Goal: Find contact information

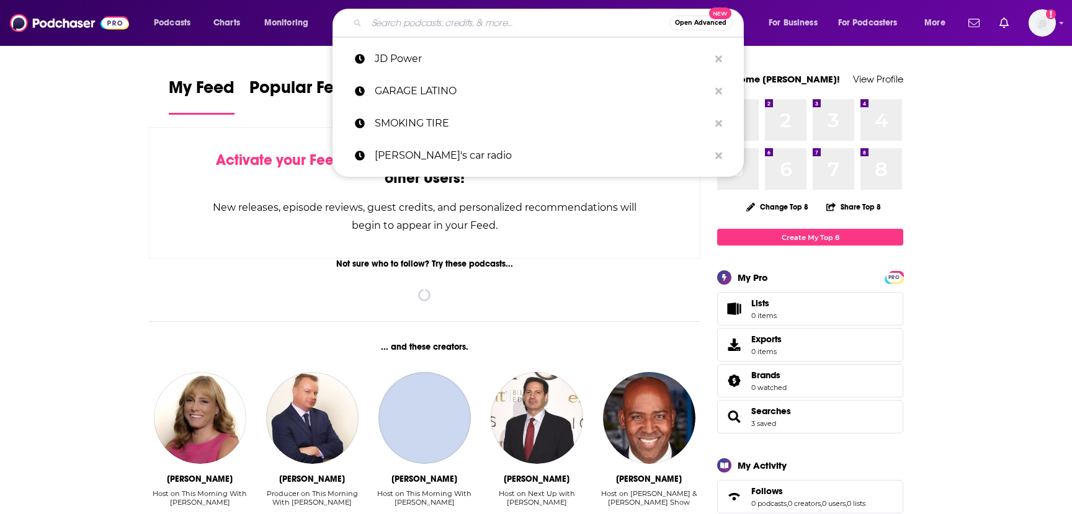
click at [447, 28] on input "Search podcasts, credits, & more..." at bounding box center [518, 23] width 303 height 20
paste input ""The Shotgun Start""
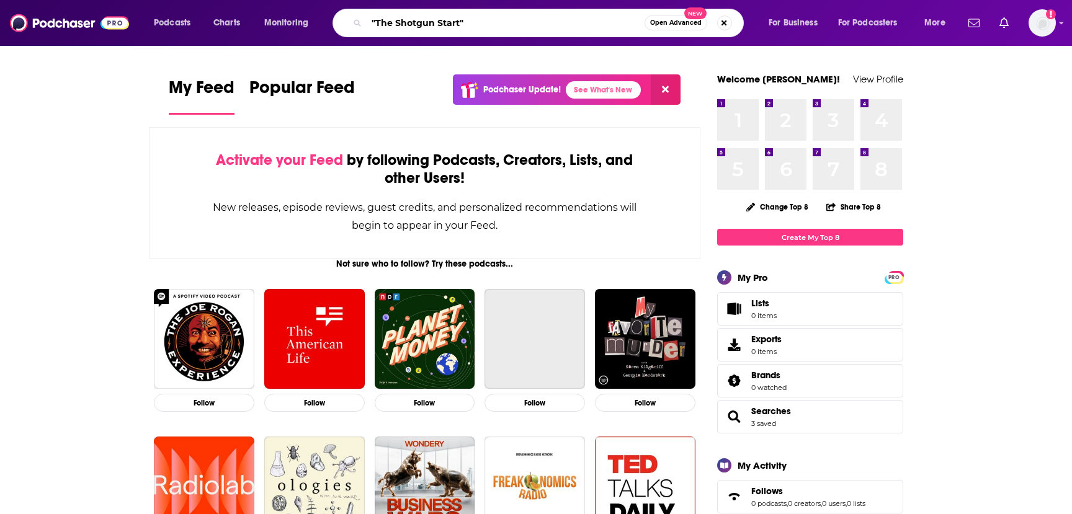
type input ""The Shotgun Start""
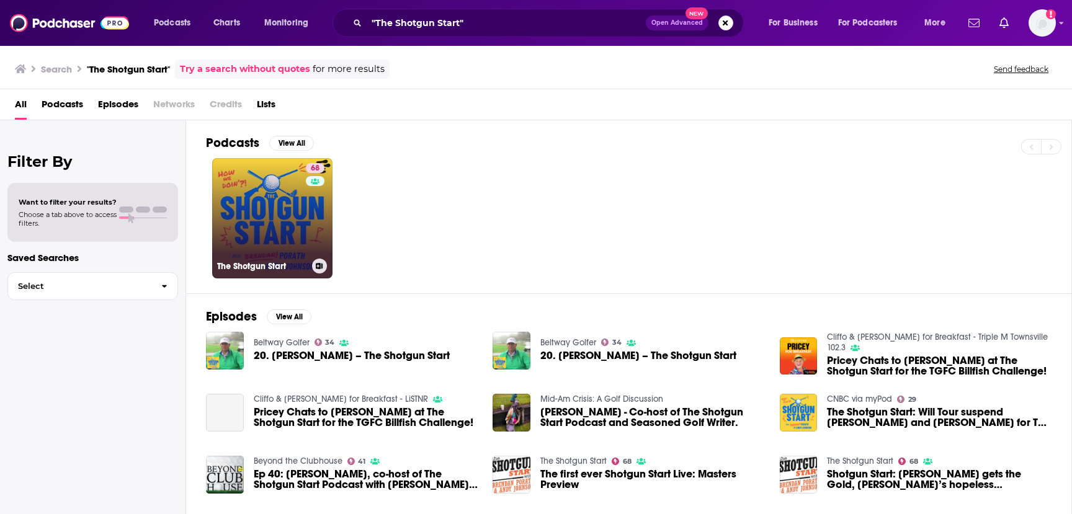
click at [267, 231] on link "68 The Shotgun Start" at bounding box center [272, 218] width 120 height 120
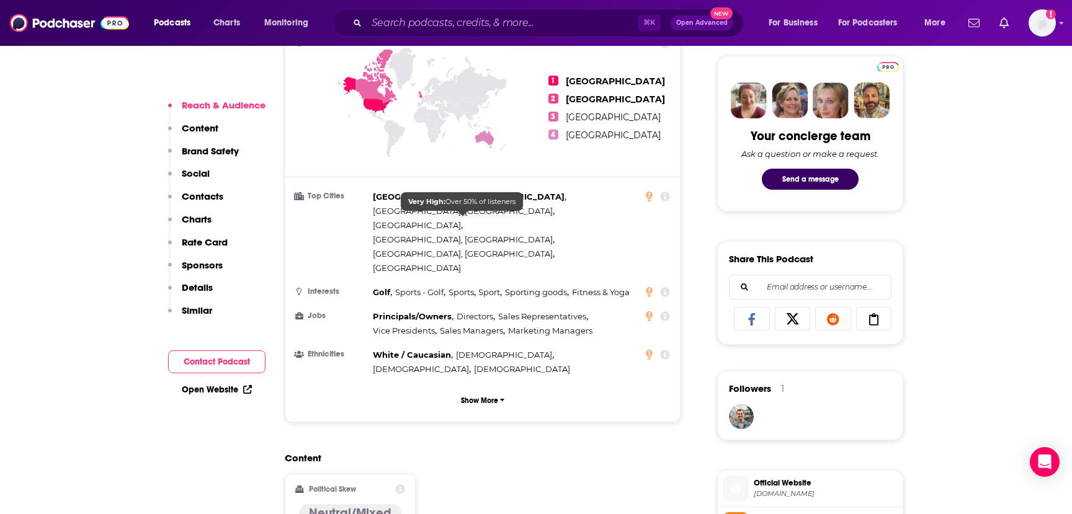
scroll to position [592, 0]
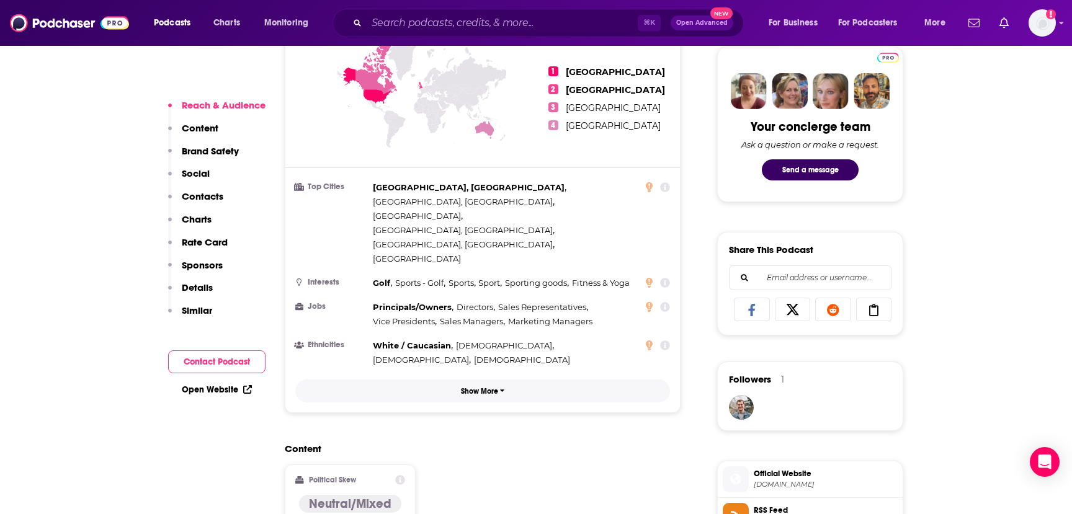
click at [476, 387] on p "Show More" at bounding box center [479, 391] width 37 height 9
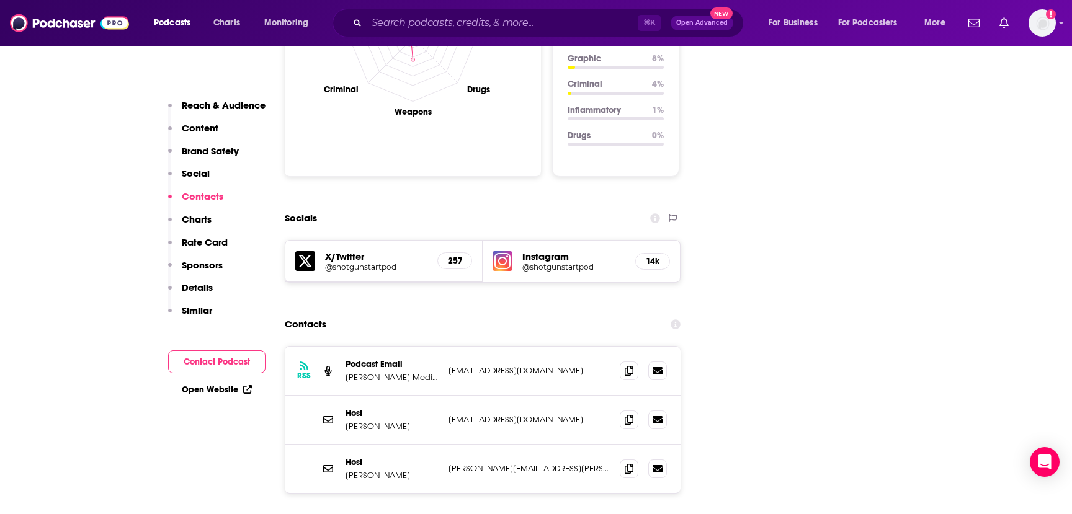
scroll to position [1454, 0]
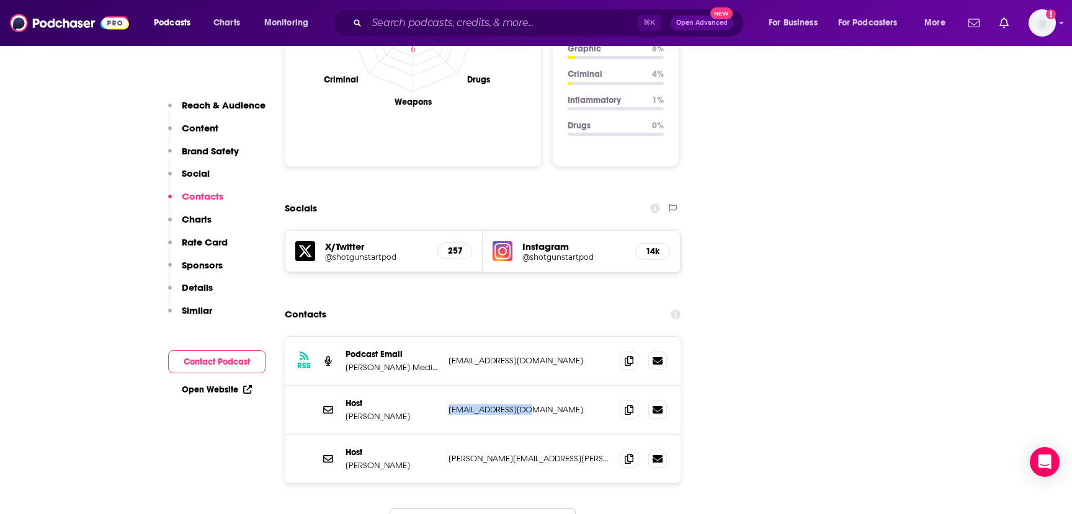
drag, startPoint x: 532, startPoint y: 326, endPoint x: 447, endPoint y: 328, distance: 85.6
click at [447, 386] on div "Host [PERSON_NAME] [EMAIL_ADDRESS][DOMAIN_NAME] [EMAIL_ADDRESS][DOMAIN_NAME]" at bounding box center [483, 410] width 396 height 49
copy p "[EMAIL_ADDRESS][DOMAIN_NAME]"
click at [369, 411] on p "[PERSON_NAME]" at bounding box center [392, 416] width 93 height 11
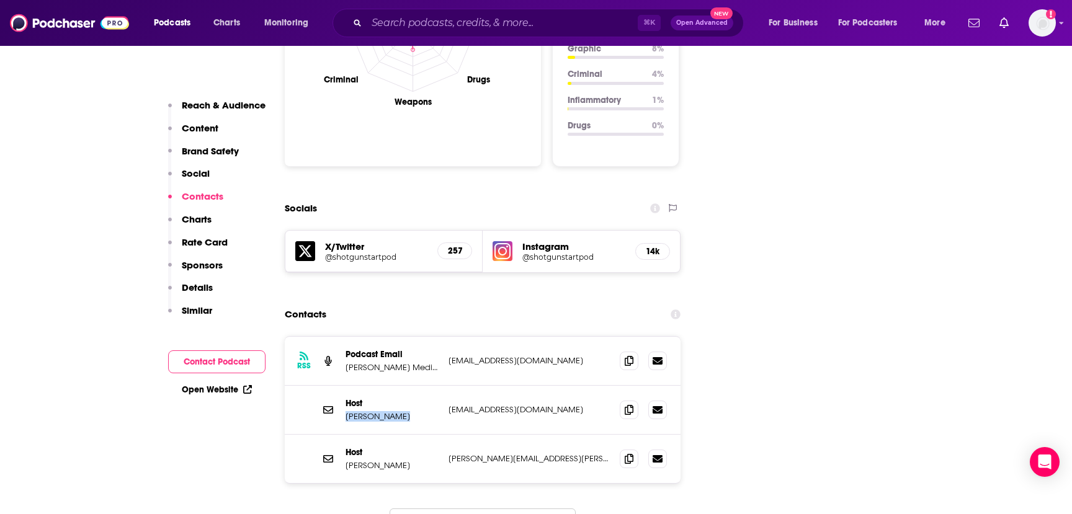
click at [369, 411] on p "[PERSON_NAME]" at bounding box center [392, 416] width 93 height 11
copy p "[PERSON_NAME]"
click at [657, 454] on icon at bounding box center [658, 459] width 10 height 10
click at [469, 454] on p "[PERSON_NAME][EMAIL_ADDRESS][PERSON_NAME][DOMAIN_NAME]" at bounding box center [529, 459] width 161 height 11
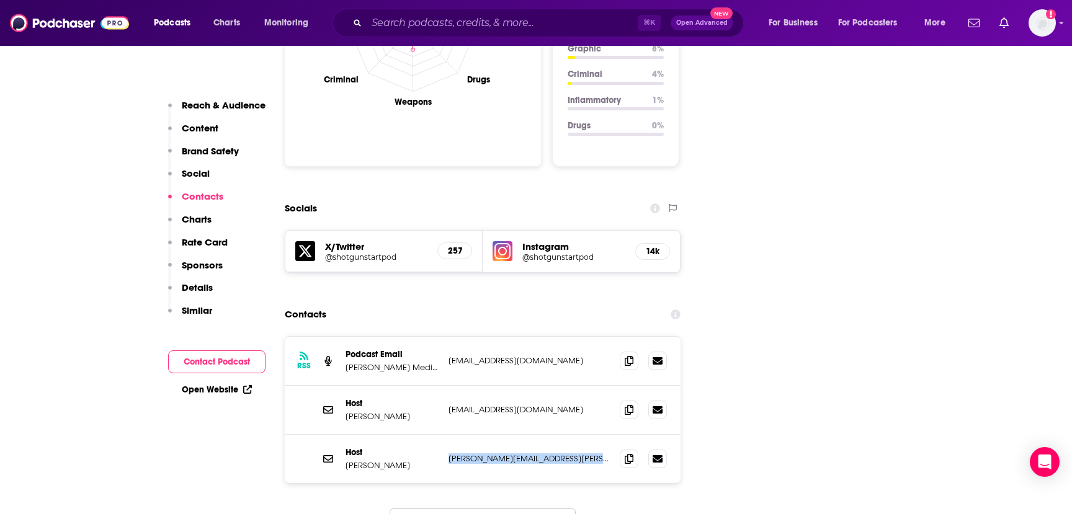
click at [469, 454] on p "[PERSON_NAME][EMAIL_ADDRESS][PERSON_NAME][DOMAIN_NAME]" at bounding box center [529, 459] width 161 height 11
copy div "[PERSON_NAME][EMAIL_ADDRESS][PERSON_NAME][DOMAIN_NAME] [DOMAIN_NAME][EMAIL_ADDR…"
click at [389, 25] on input "Search podcasts, credits, & more..." at bounding box center [502, 23] width 271 height 20
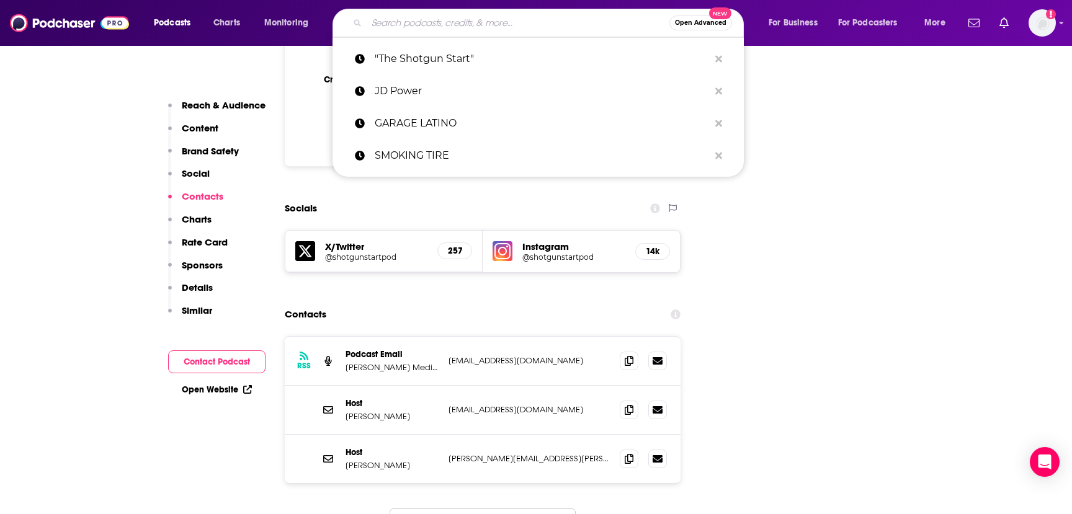
paste input ""The Golfer's Journal""
type input ""The Golfer's Journal""
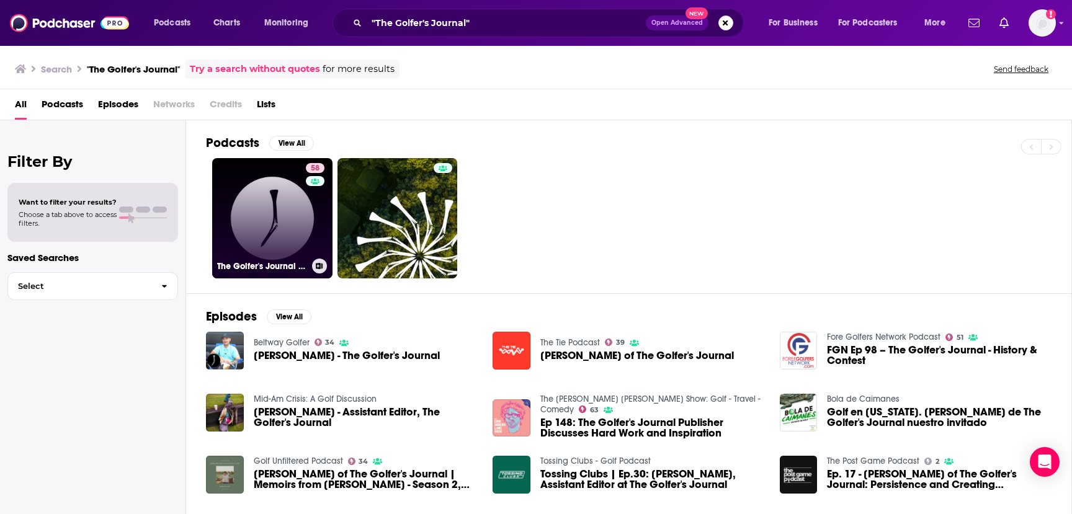
click at [275, 213] on link "58 The Golfer's Journal Podcast" at bounding box center [272, 218] width 120 height 120
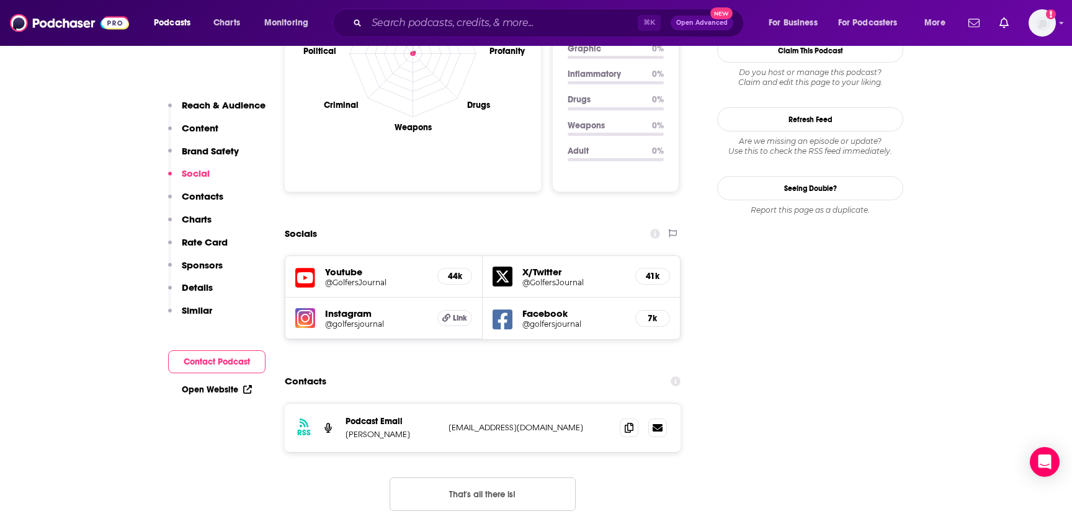
scroll to position [1326, 0]
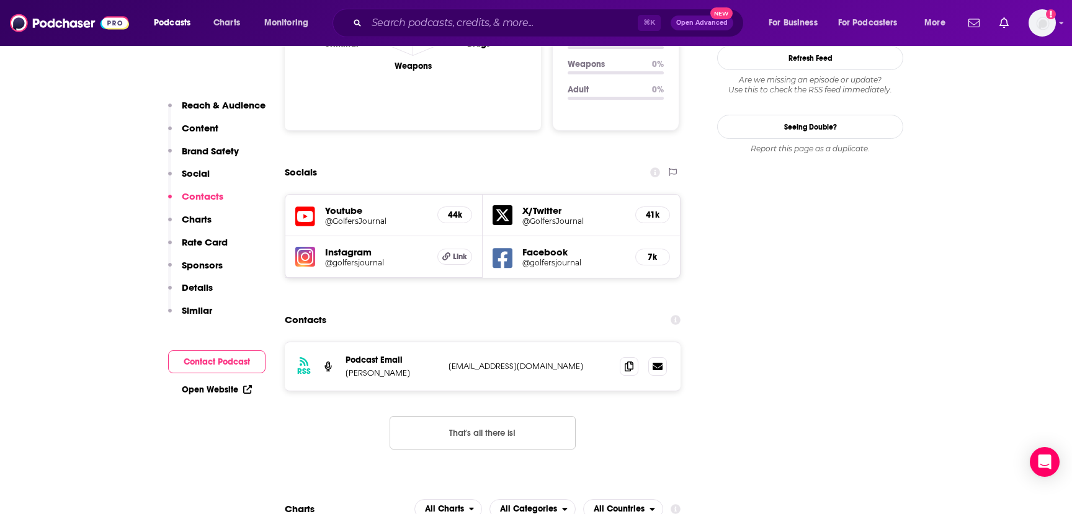
click at [504, 361] on p "[EMAIL_ADDRESS][DOMAIN_NAME]" at bounding box center [529, 366] width 161 height 11
copy div "[EMAIL_ADDRESS][DOMAIN_NAME] [PERSON_NAME][EMAIL_ADDRESS][DOMAIN_NAME]"
click at [400, 26] on input "Search podcasts, credits, & more..." at bounding box center [502, 23] width 271 height 20
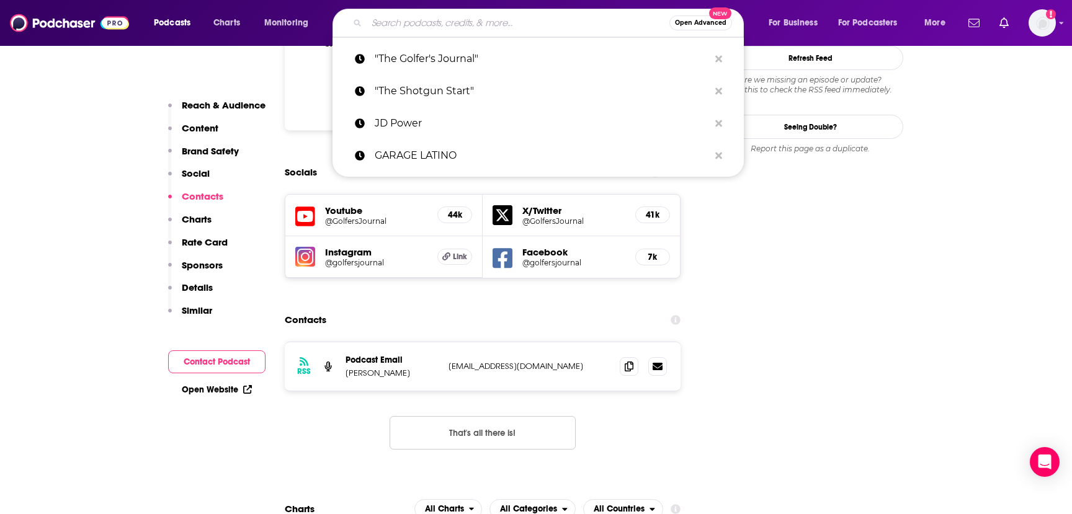
paste input "Bloomberg Business of Sports"
type input "Bloomberg Business of Sports"
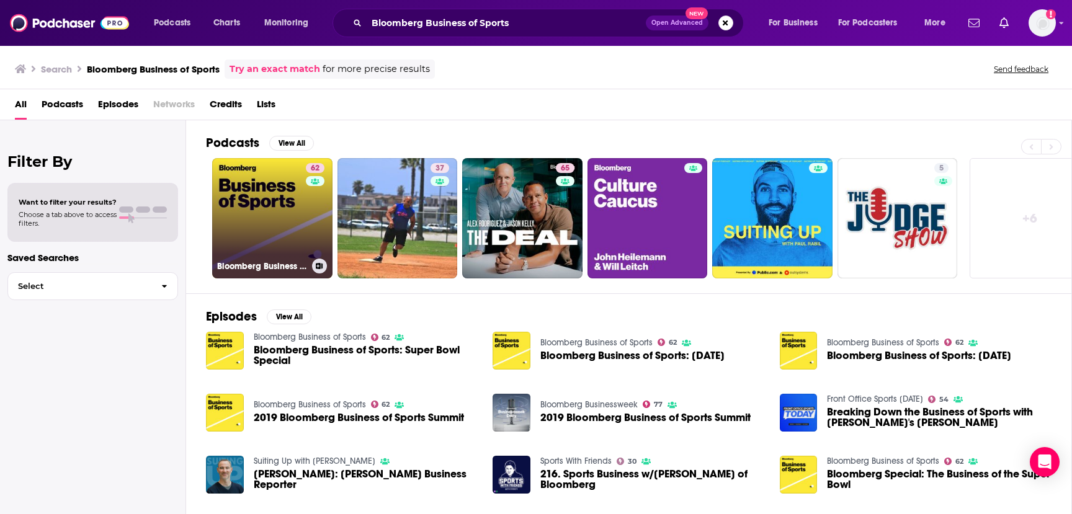
click at [277, 206] on link "62 Bloomberg Business of Sports" at bounding box center [272, 218] width 120 height 120
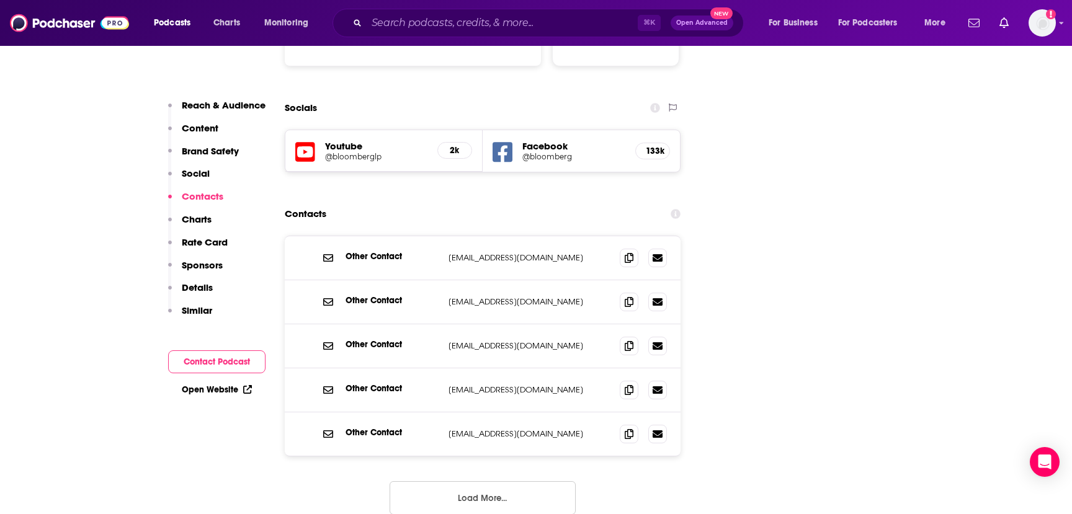
scroll to position [1392, 0]
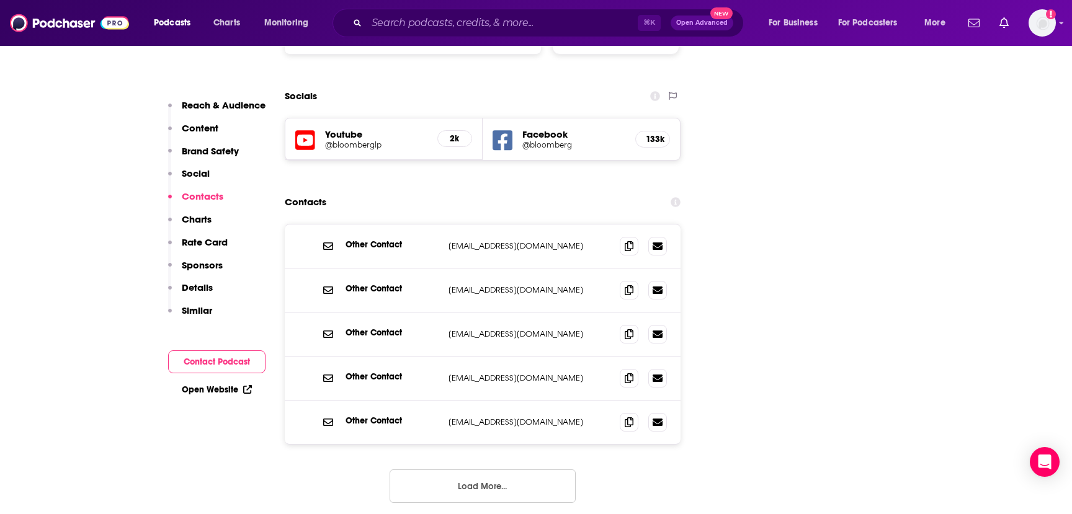
click at [485, 329] on p "[EMAIL_ADDRESS][DOMAIN_NAME]" at bounding box center [529, 334] width 161 height 11
click at [482, 285] on p "[EMAIL_ADDRESS][DOMAIN_NAME]" at bounding box center [529, 290] width 161 height 11
click at [481, 417] on p "[EMAIL_ADDRESS][DOMAIN_NAME]" at bounding box center [529, 422] width 161 height 11
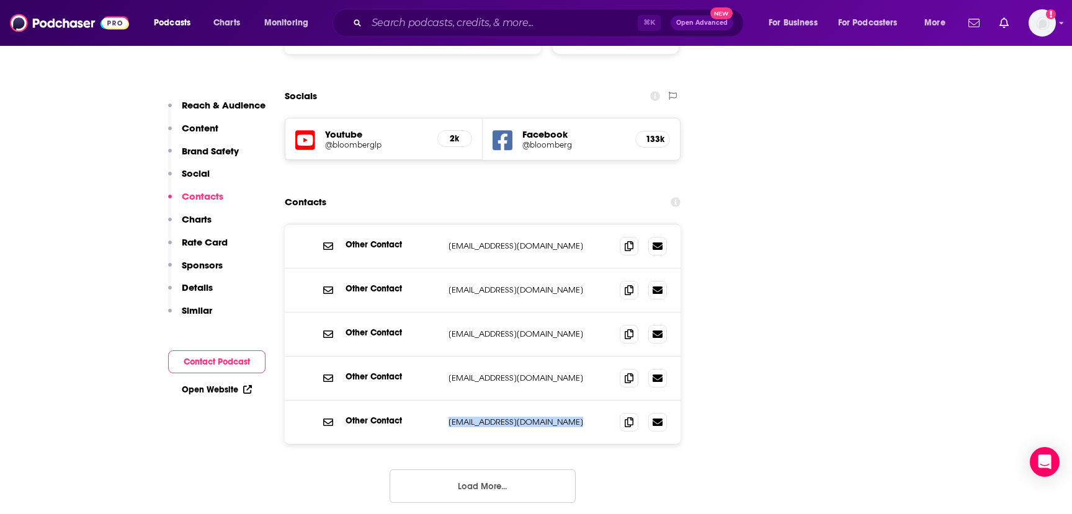
copy div "[EMAIL_ADDRESS][DOMAIN_NAME] [EMAIL_ADDRESS][DOMAIN_NAME]"
click at [401, 20] on input "Search podcasts, credits, & more..." at bounding box center [502, 23] width 271 height 20
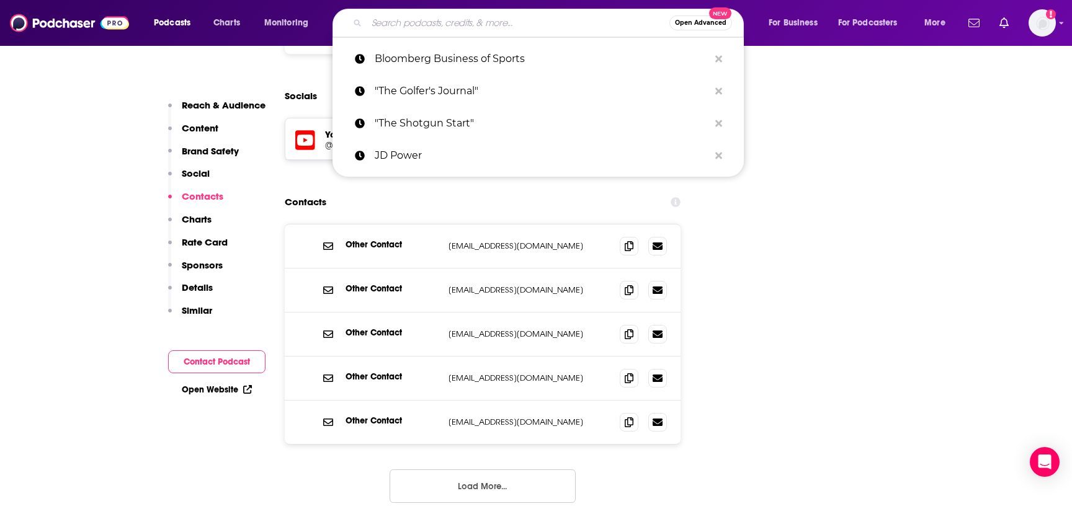
paste input "The Forward" by [PERSON_NAME]"
type input "The Forward" by [PERSON_NAME]"
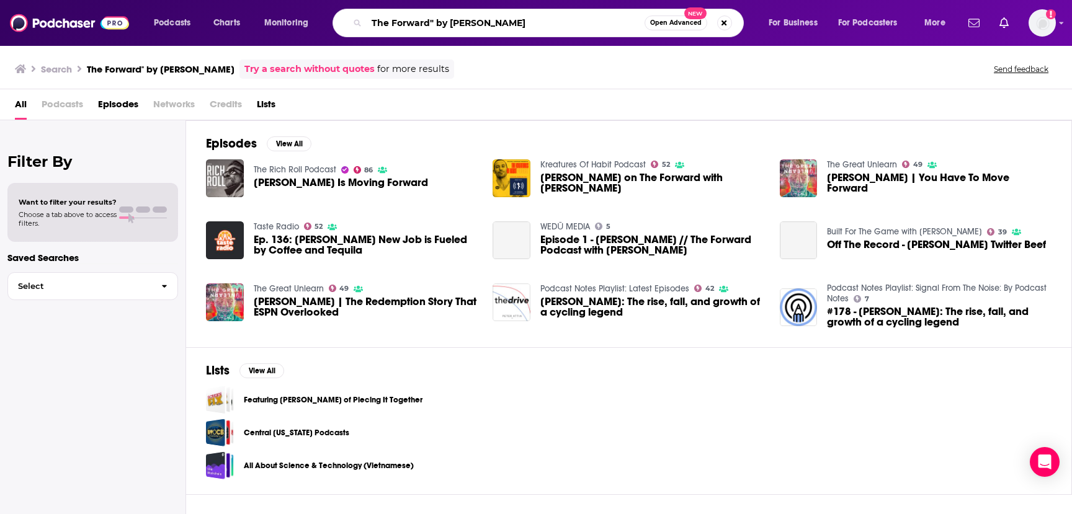
click at [419, 22] on input "The Forward" by [PERSON_NAME]" at bounding box center [506, 23] width 278 height 20
paste input "[PERSON_NAME] Report""
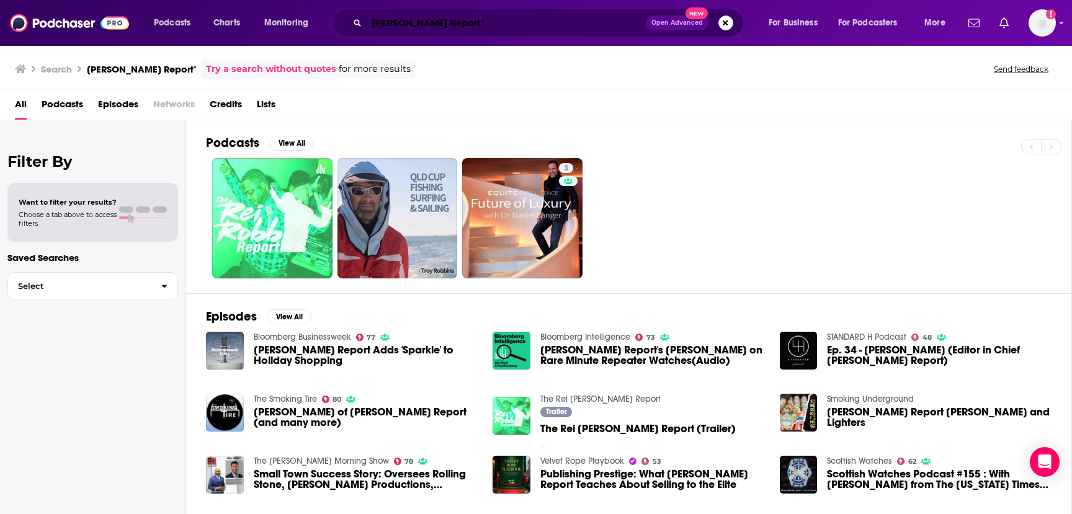
click at [414, 24] on input "[PERSON_NAME] Report"" at bounding box center [506, 23] width 279 height 20
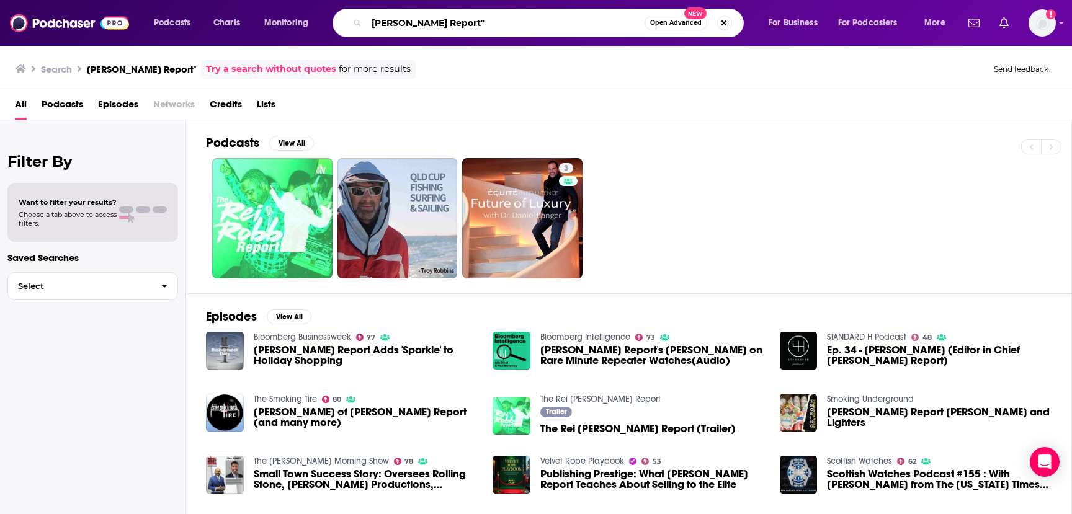
click at [414, 24] on input "[PERSON_NAME] Report"" at bounding box center [506, 23] width 278 height 20
type input "women + golf"
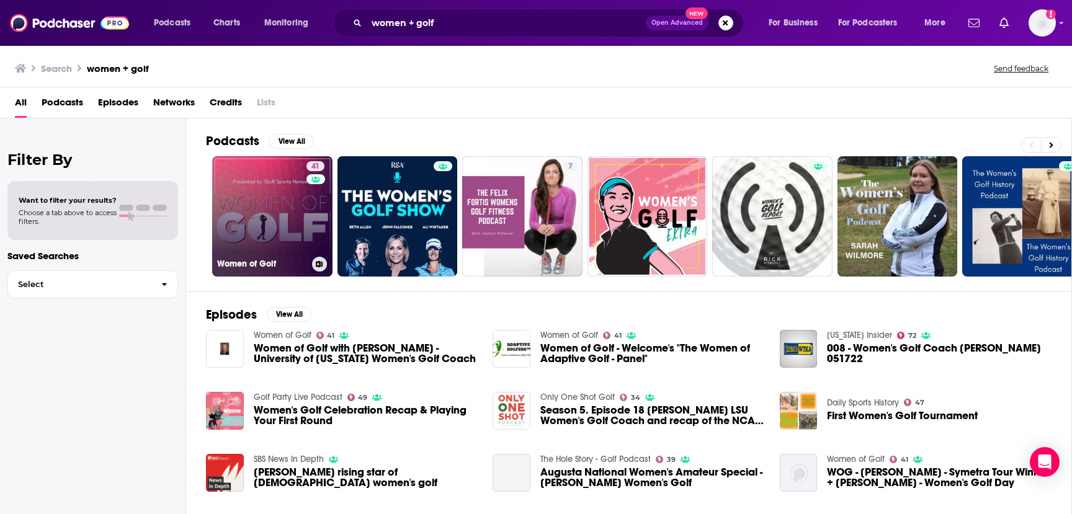
click at [278, 223] on link "41 Women of Golf" at bounding box center [272, 216] width 120 height 120
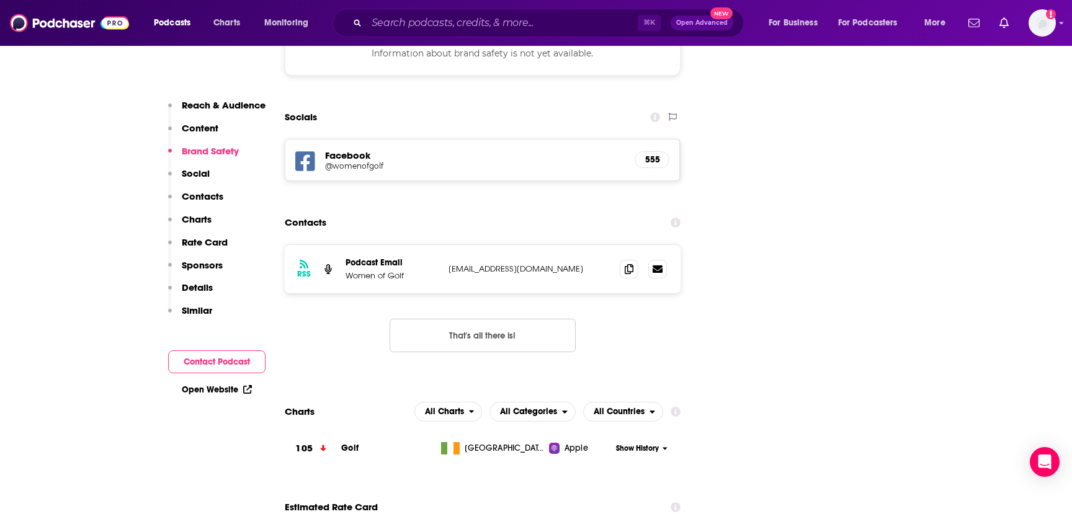
scroll to position [1287, 0]
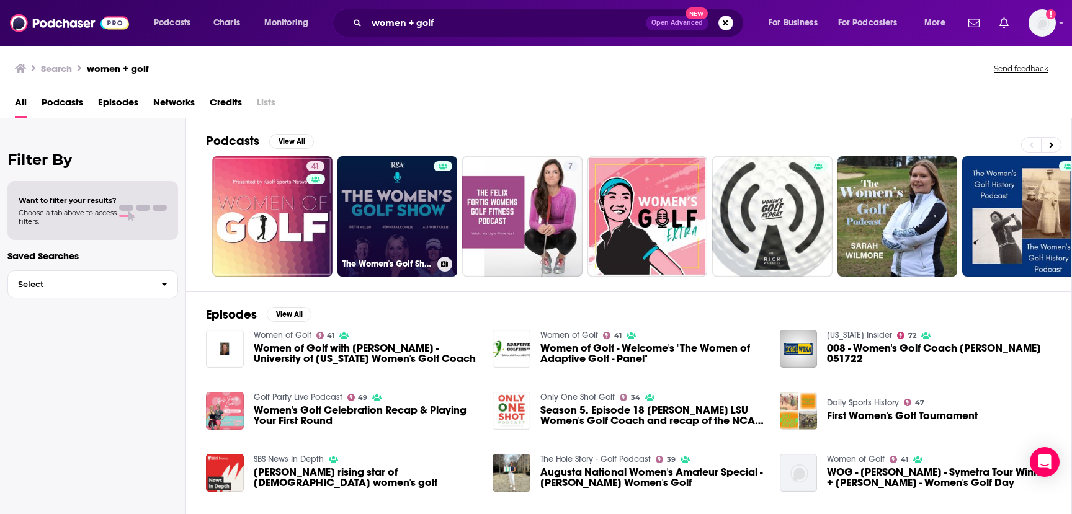
click at [400, 224] on link "The Women's Golf Show" at bounding box center [398, 216] width 120 height 120
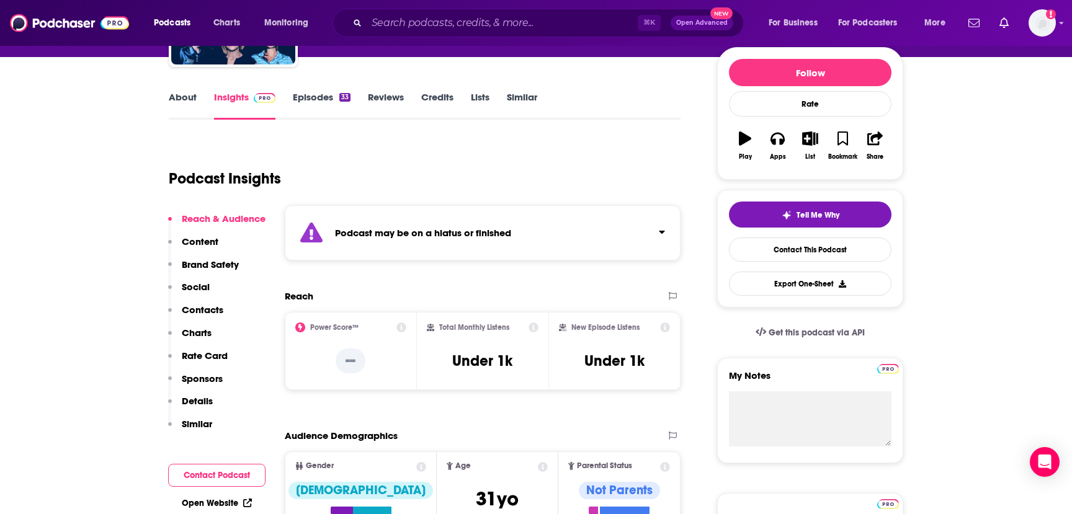
scroll to position [154, 0]
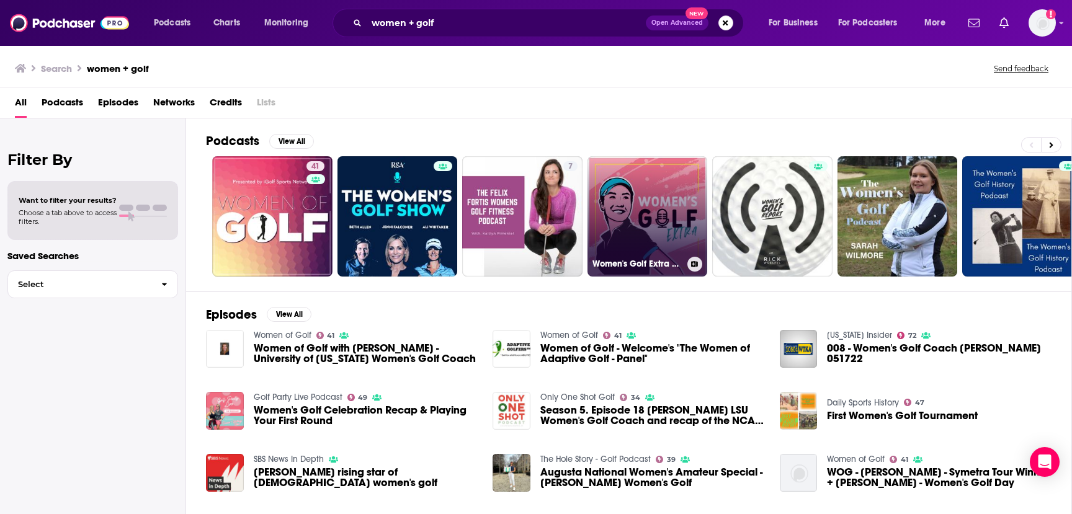
click at [627, 238] on link "Women's Golf Extra Podcast" at bounding box center [648, 216] width 120 height 120
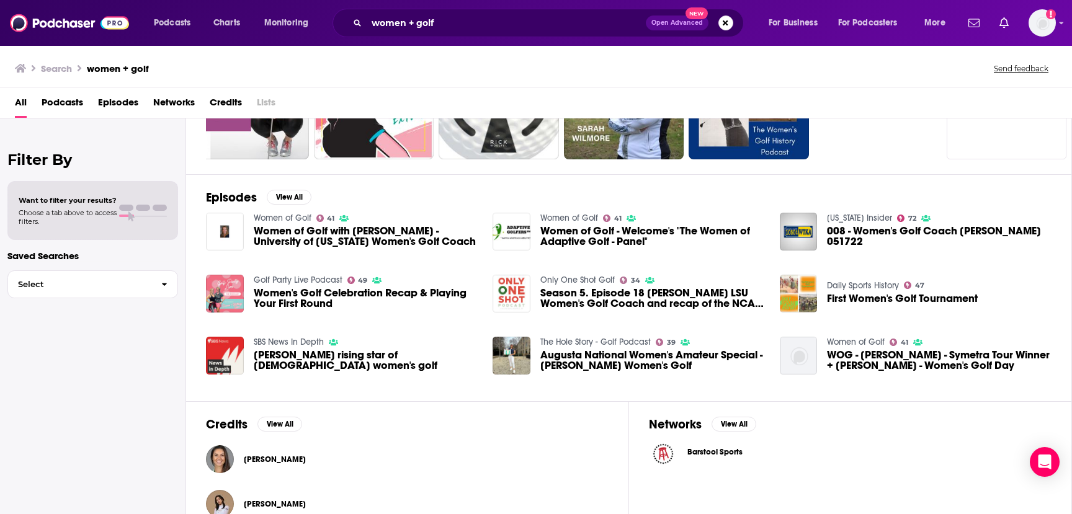
scroll to position [125, 0]
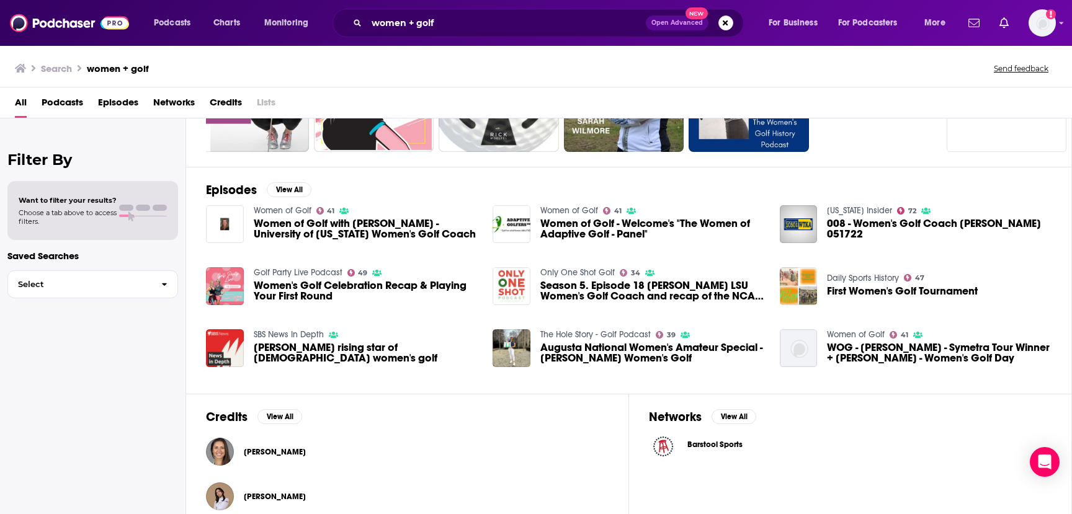
click at [305, 288] on span "Women's Golf Celebration Recap & Playing Your First Round" at bounding box center [366, 290] width 225 height 21
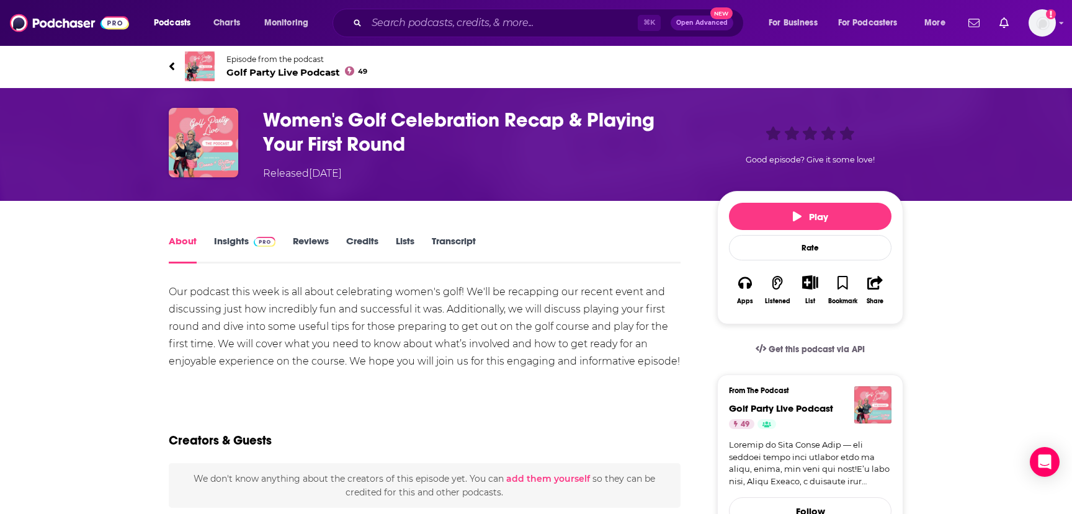
click at [269, 73] on span "Golf Party Live Podcast 49" at bounding box center [296, 72] width 141 height 12
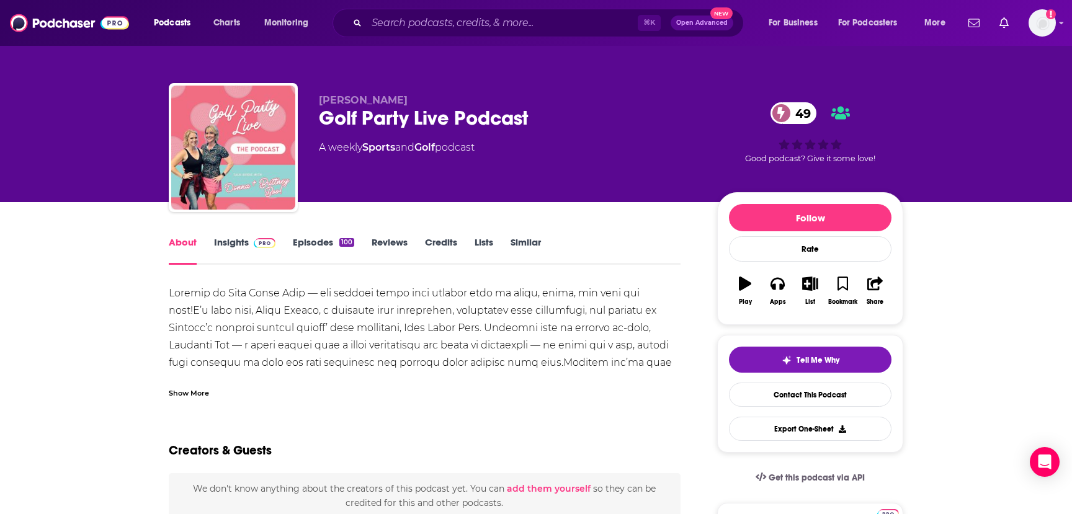
click at [231, 239] on link "Insights" at bounding box center [244, 250] width 61 height 29
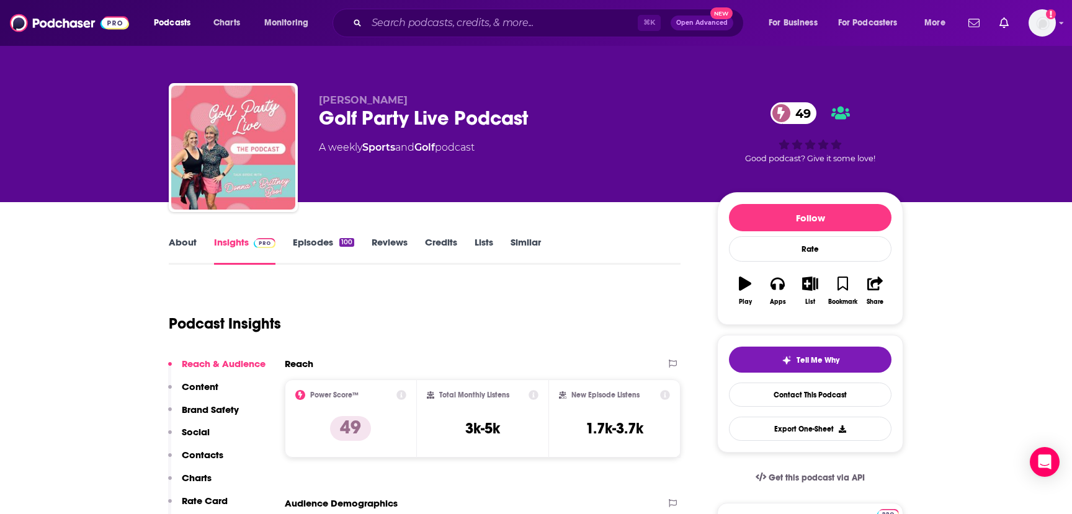
click at [427, 121] on div "Golf Party Live Podcast 49" at bounding box center [508, 118] width 378 height 24
copy div "Golf Party Live Podcast 49"
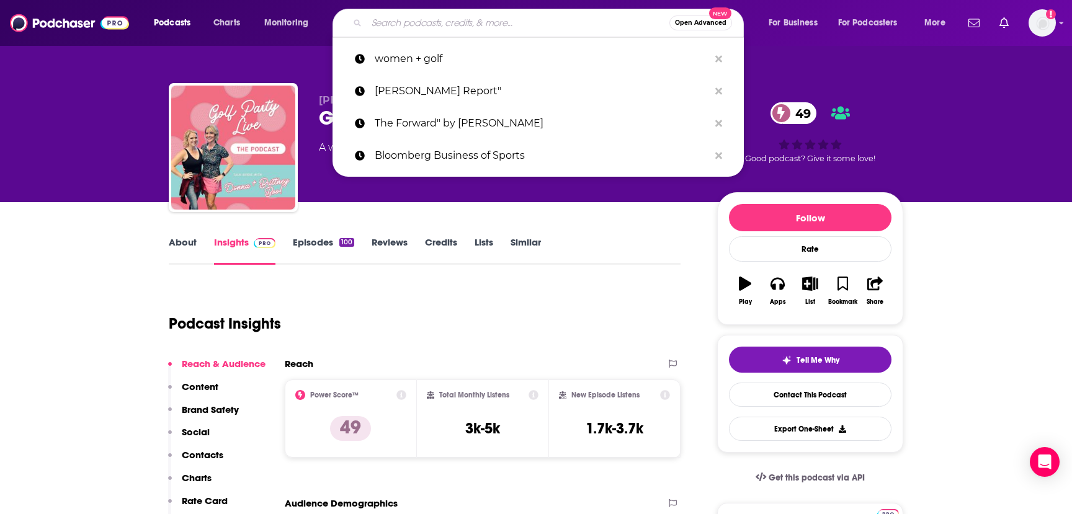
click at [400, 21] on input "Search podcasts, credits, & more..." at bounding box center [518, 23] width 303 height 20
paste input "No Laying Up""
type input "No Laying Up""
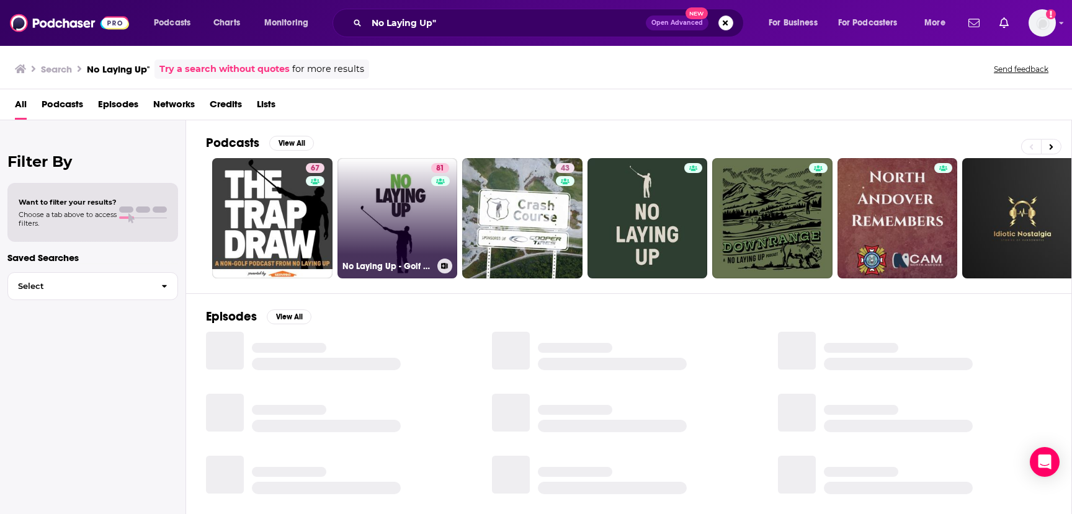
click at [377, 233] on link "81 No Laying Up - Golf Podcast" at bounding box center [398, 218] width 120 height 120
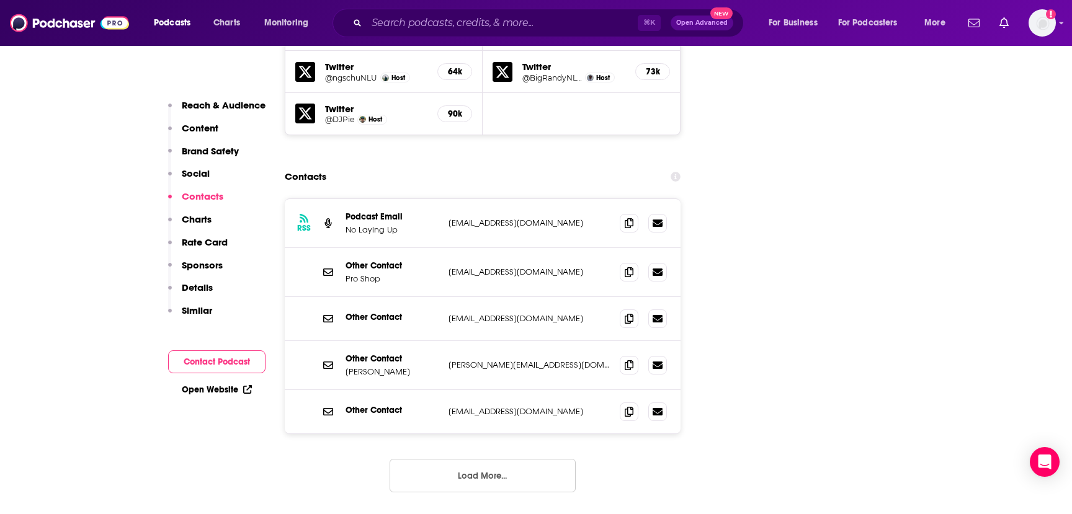
scroll to position [1596, 0]
click at [496, 359] on p "[PERSON_NAME][EMAIL_ADDRESS][DOMAIN_NAME]" at bounding box center [529, 364] width 161 height 11
copy div "[PERSON_NAME][EMAIL_ADDRESS][DOMAIN_NAME] [PERSON_NAME][EMAIL_ADDRESS][DOMAIN_N…"
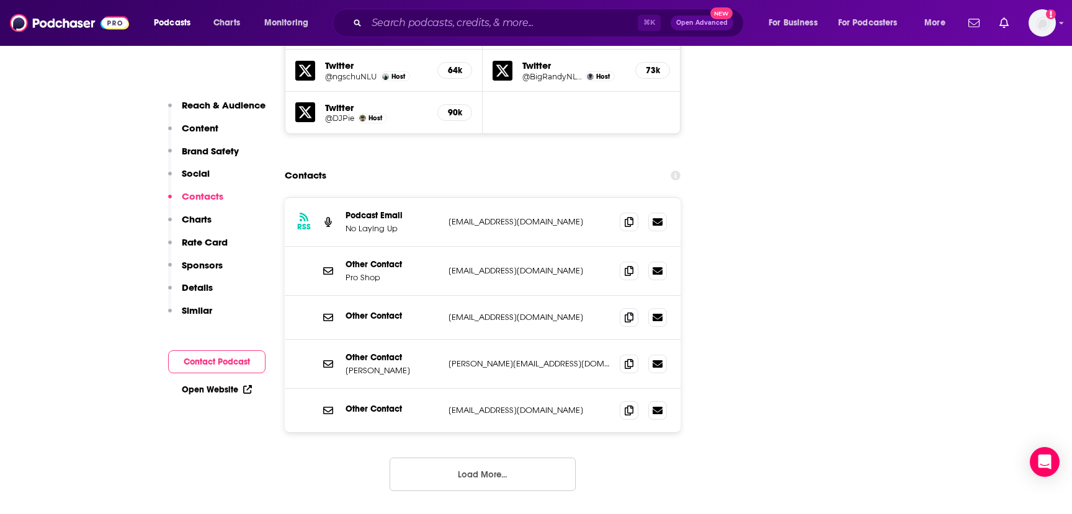
click at [509, 217] on p "[EMAIL_ADDRESS][DOMAIN_NAME]" at bounding box center [529, 222] width 161 height 11
copy div "[EMAIL_ADDRESS][DOMAIN_NAME] [EMAIL_ADDRESS][DOMAIN_NAME]"
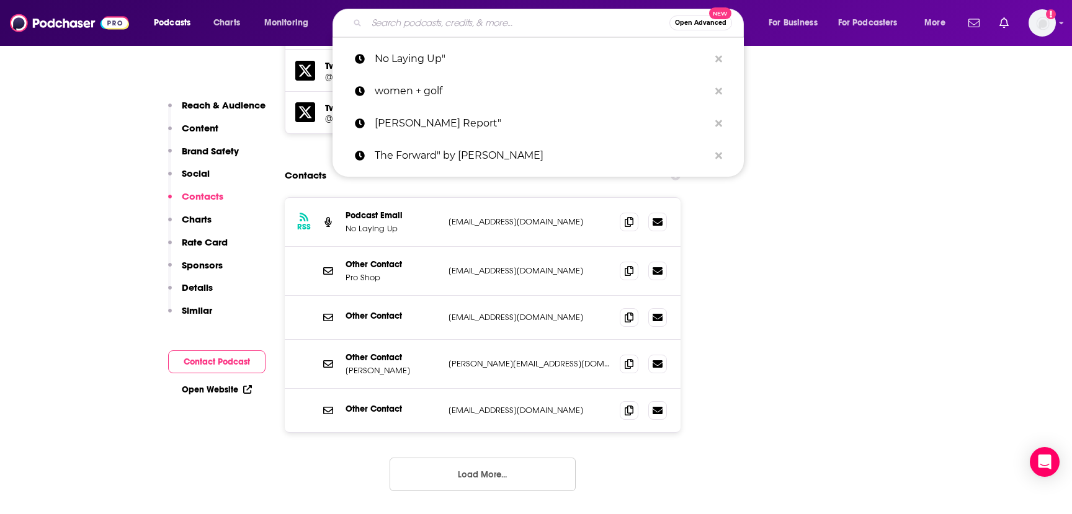
click at [402, 22] on input "Search podcasts, credits, & more..." at bounding box center [518, 23] width 303 height 20
paste input "The Fried Egg"
type input "The Fried Egg"
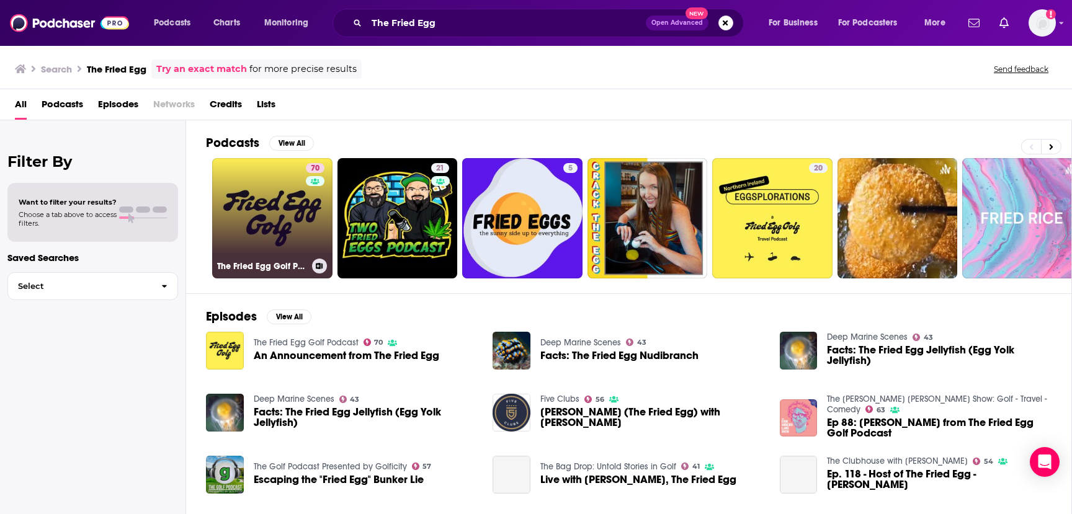
click at [278, 233] on link "70 The Fried Egg Golf Podcast" at bounding box center [272, 218] width 120 height 120
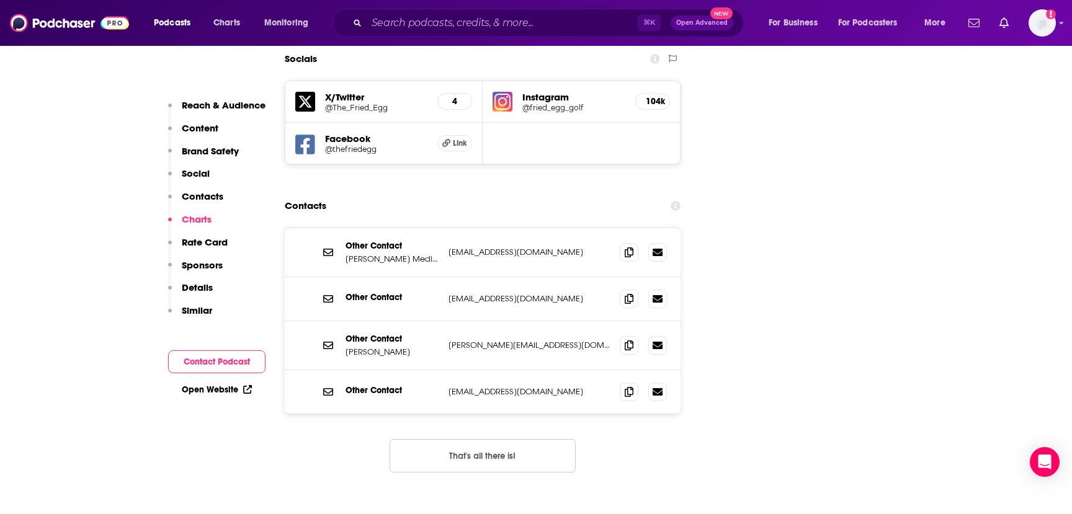
scroll to position [1448, 0]
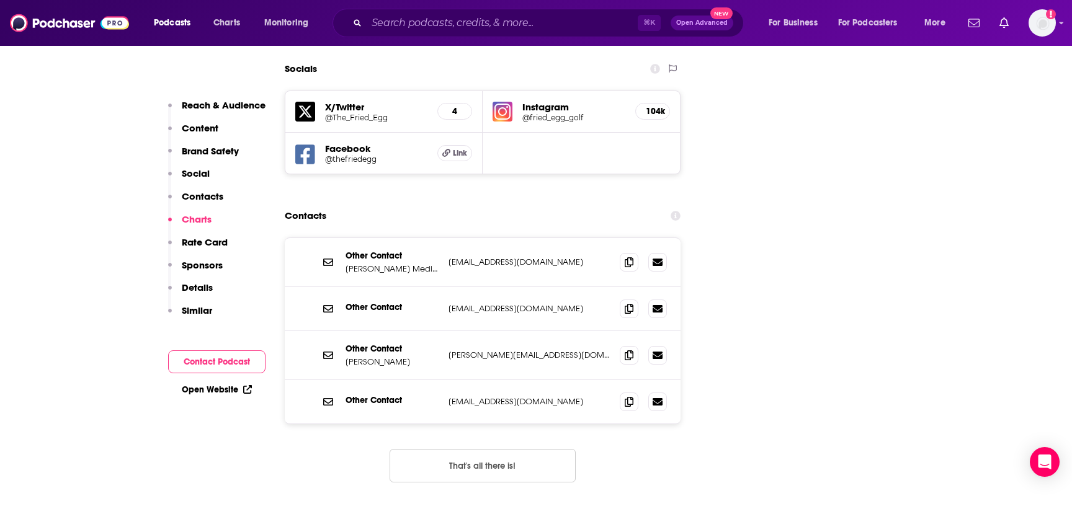
click at [489, 350] on p "[PERSON_NAME][EMAIL_ADDRESS][DOMAIN_NAME]" at bounding box center [529, 355] width 161 height 11
copy div "[PERSON_NAME][EMAIL_ADDRESS][DOMAIN_NAME] [PERSON_NAME][EMAIL_ADDRESS][DOMAIN_N…"
click at [481, 257] on p "[EMAIL_ADDRESS][DOMAIN_NAME]" at bounding box center [529, 262] width 161 height 11
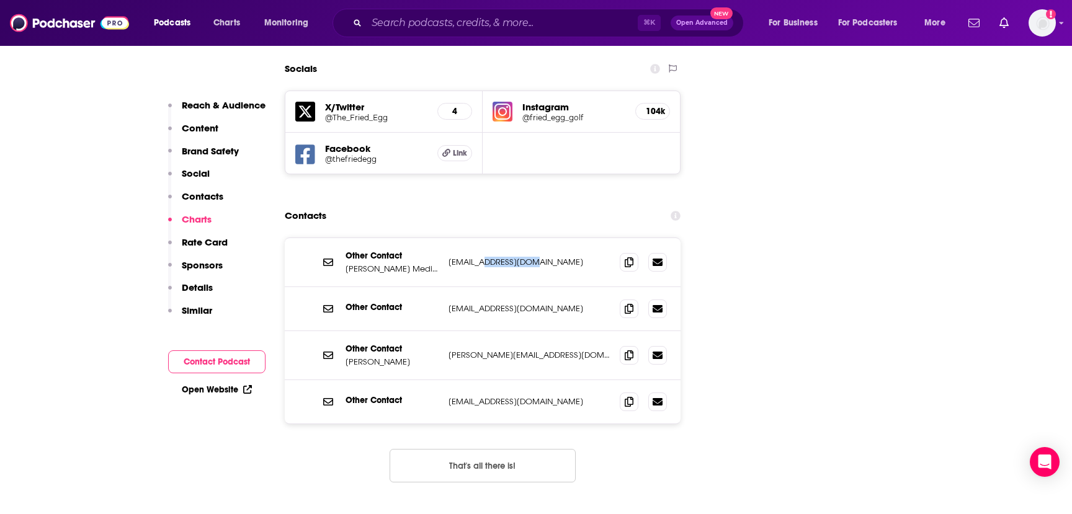
click at [481, 257] on p "[EMAIL_ADDRESS][DOMAIN_NAME]" at bounding box center [529, 262] width 161 height 11
copy div "[EMAIL_ADDRESS][DOMAIN_NAME] [EMAIL_ADDRESS][DOMAIN_NAME]"
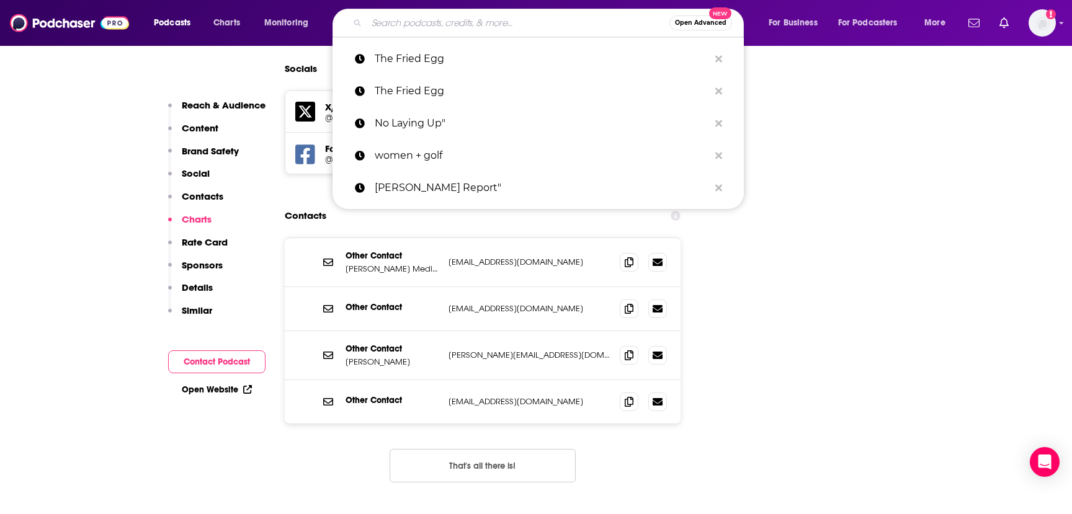
click at [422, 25] on input "Search podcasts, credits, & more..." at bounding box center [518, 23] width 303 height 20
paste input "[PERSON_NAME] [PERSON_NAME]"
type input "[PERSON_NAME] [PERSON_NAME]"
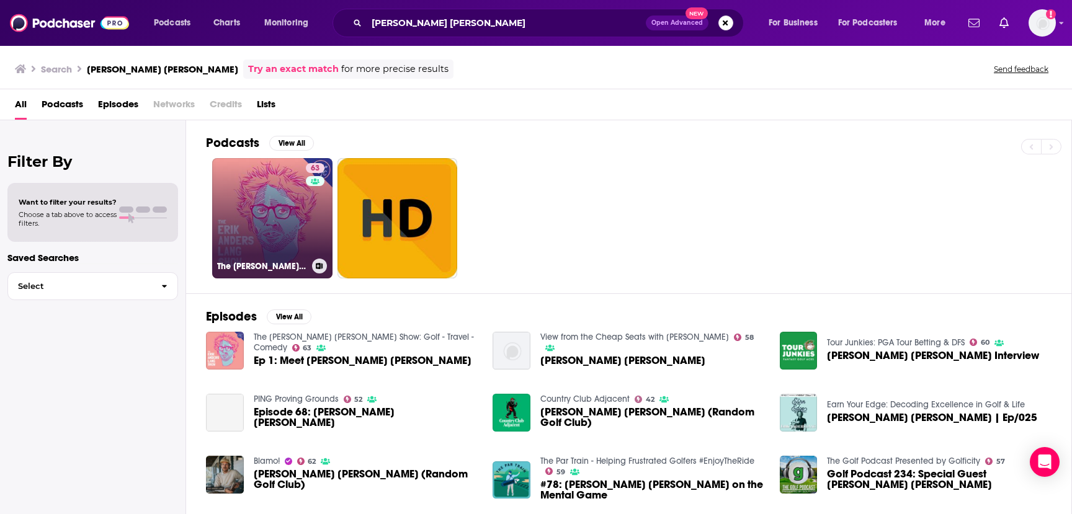
click at [300, 200] on link "63 The [PERSON_NAME] [PERSON_NAME] Show: Golf - Travel - Comedy" at bounding box center [272, 218] width 120 height 120
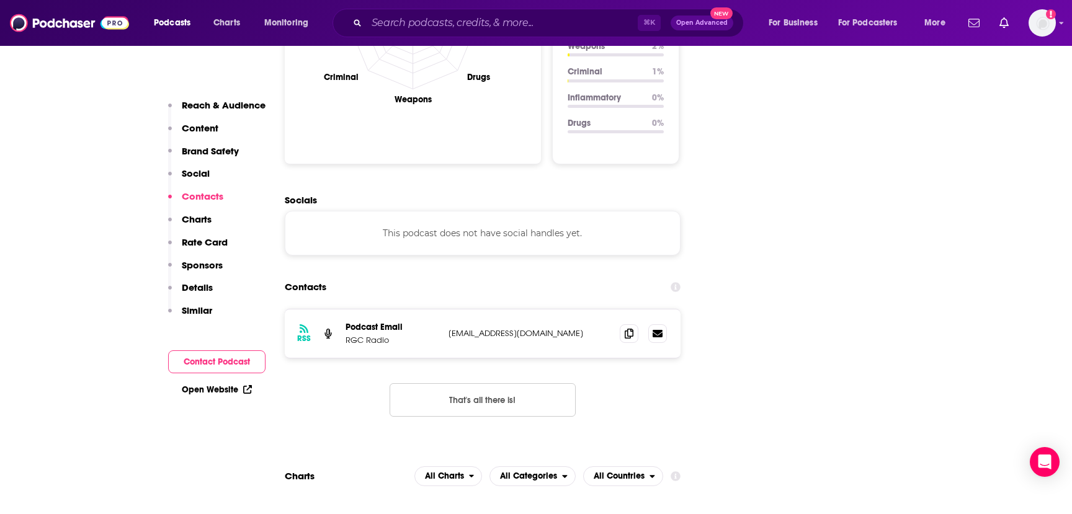
scroll to position [1372, 0]
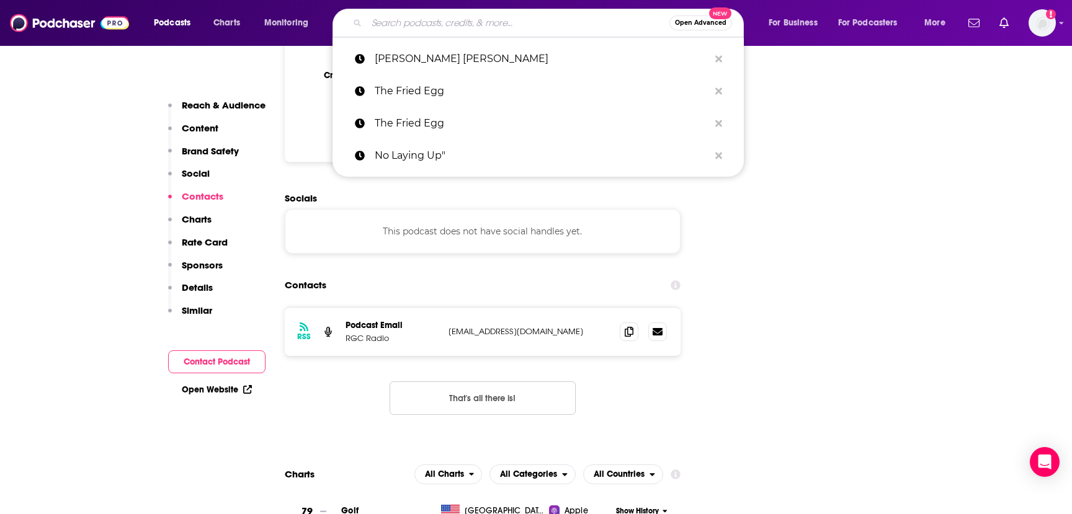
click at [432, 22] on input "Search podcasts, credits, & more..." at bounding box center [518, 23] width 303 height 20
paste input "The Par Train"
type input "The Par Train"
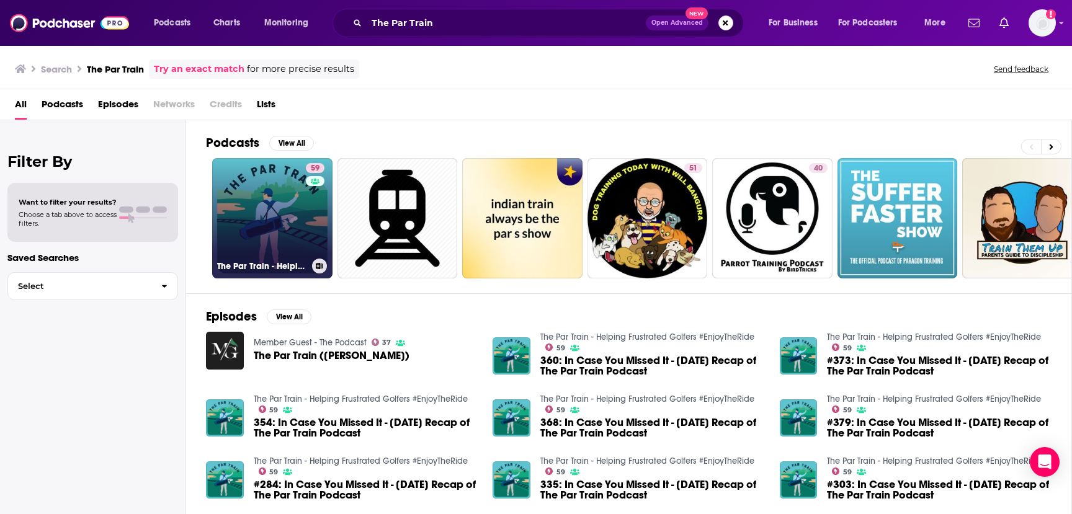
click at [276, 203] on link "59 The Par Train - Helping Frustrated Golfers #EnjoyTheRide" at bounding box center [272, 218] width 120 height 120
click at [295, 221] on link "59 The Par Train - Helping Frustrated Golfers #EnjoyTheRide" at bounding box center [272, 218] width 120 height 120
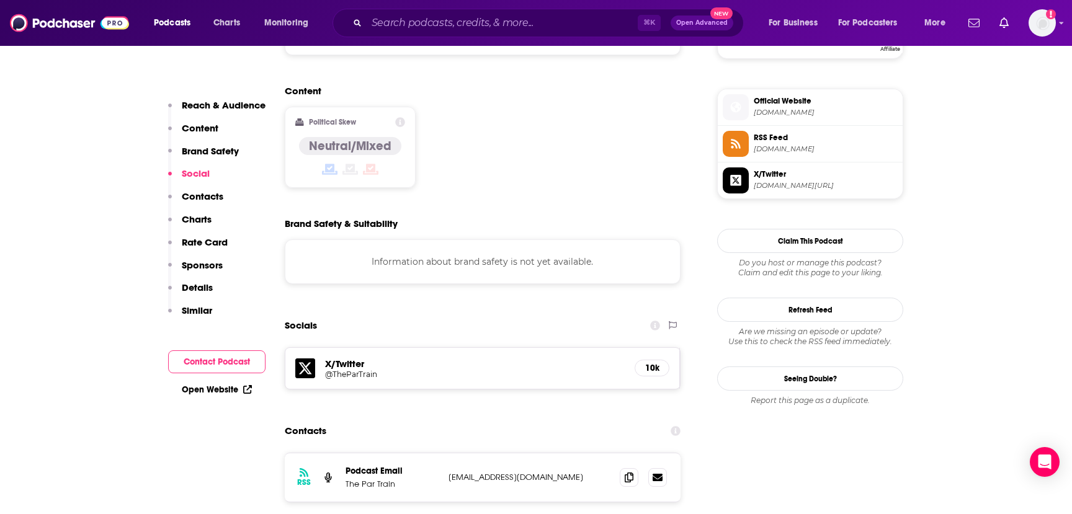
scroll to position [1067, 0]
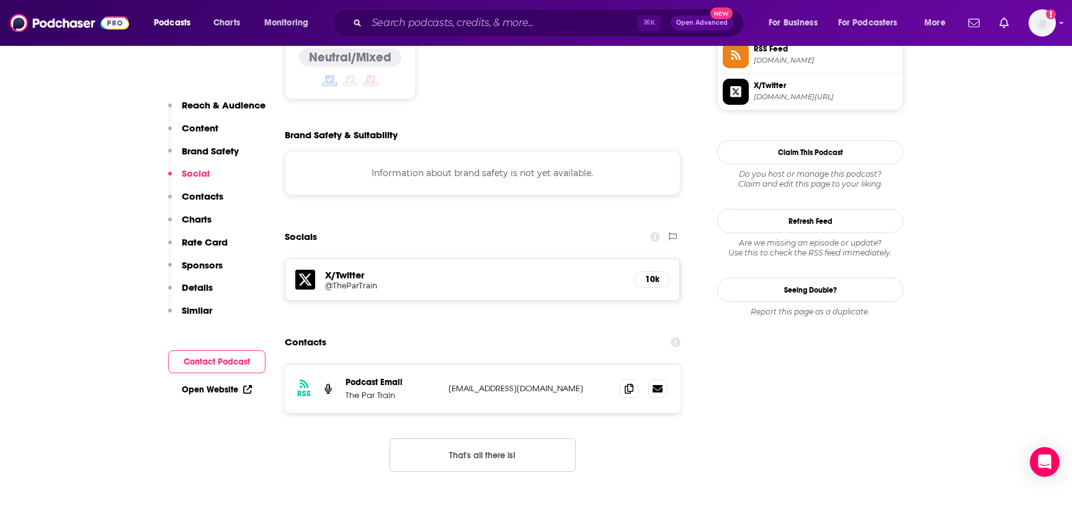
click at [475, 383] on p "[EMAIL_ADDRESS][DOMAIN_NAME]" at bounding box center [529, 388] width 161 height 11
click at [496, 383] on p "[EMAIL_ADDRESS][DOMAIN_NAME]" at bounding box center [529, 388] width 161 height 11
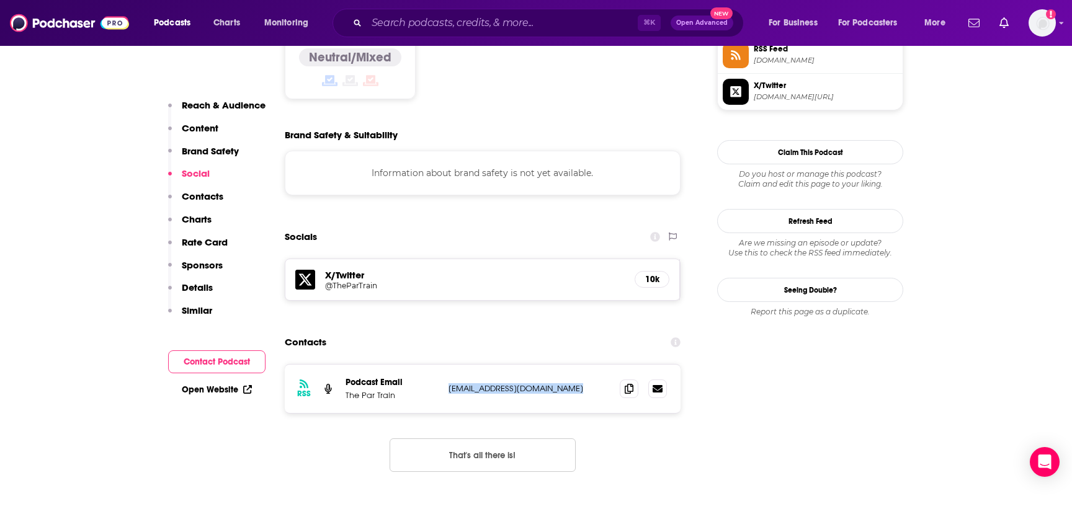
click at [496, 383] on p "[EMAIL_ADDRESS][DOMAIN_NAME]" at bounding box center [529, 388] width 161 height 11
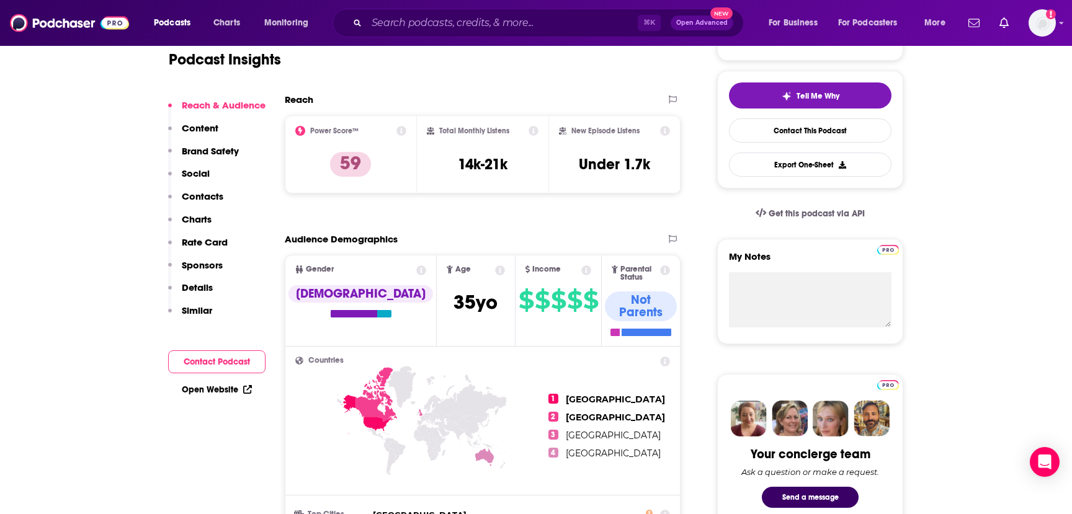
scroll to position [0, 0]
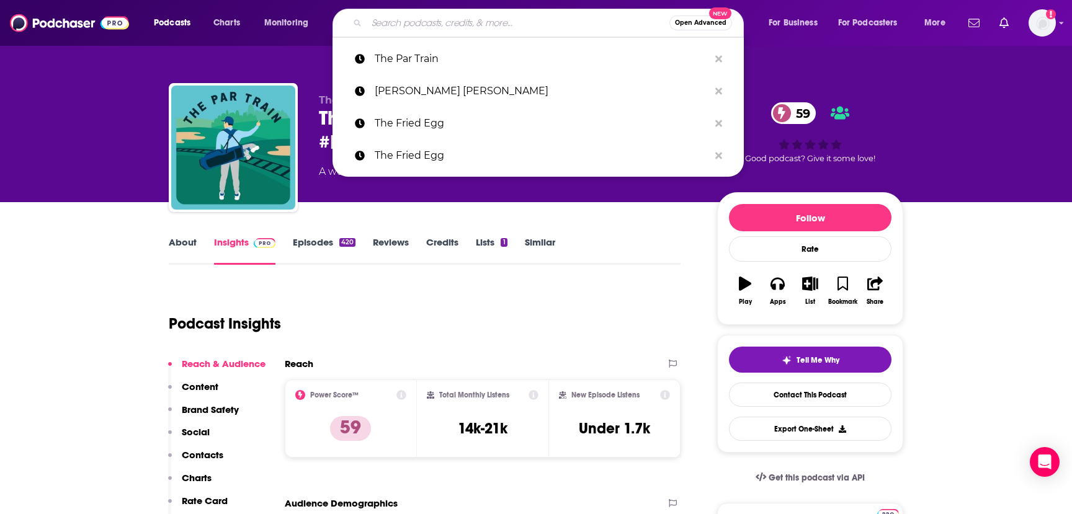
click at [411, 30] on input "Search podcasts, credits, & more..." at bounding box center [518, 23] width 303 height 20
paste input "Fore the People"
type input "Fore the People"
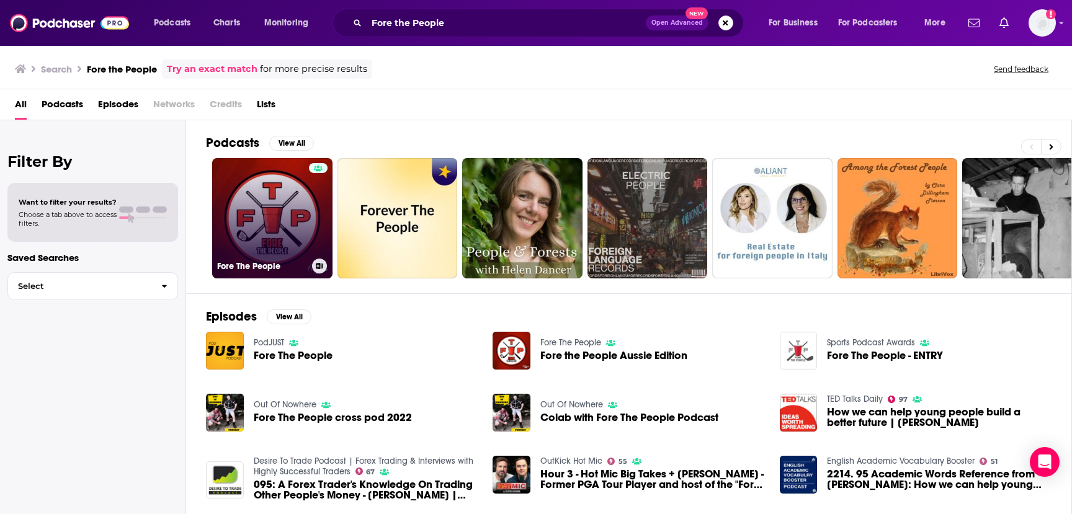
click at [275, 218] on link "Fore The People" at bounding box center [272, 218] width 120 height 120
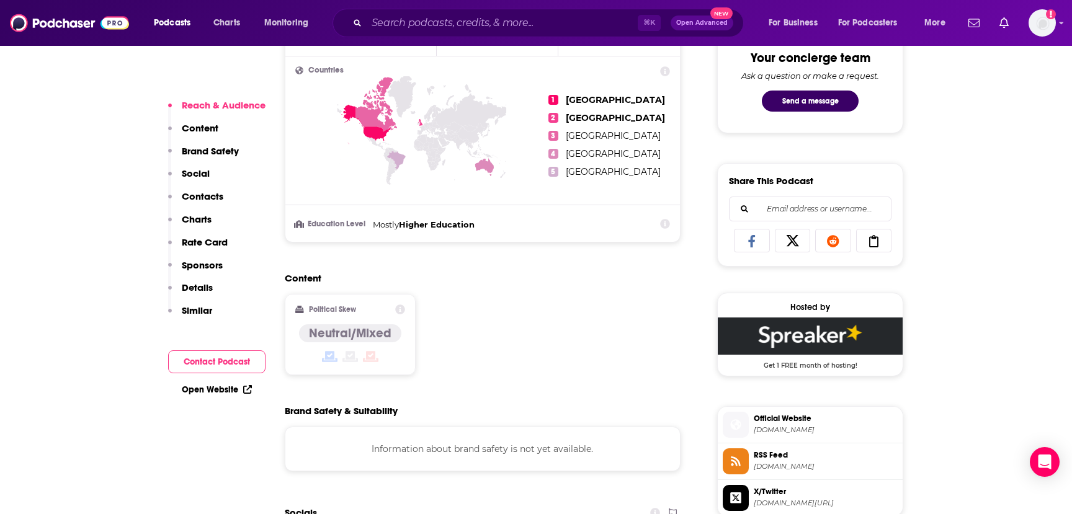
scroll to position [667, 0]
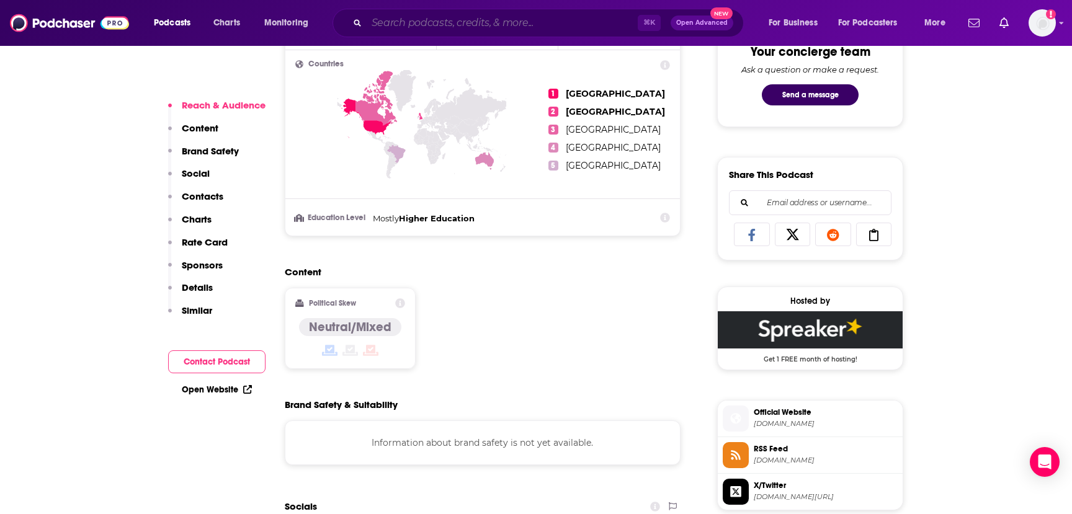
click at [400, 27] on input "Search podcasts, credits, & more..." at bounding box center [502, 23] width 271 height 20
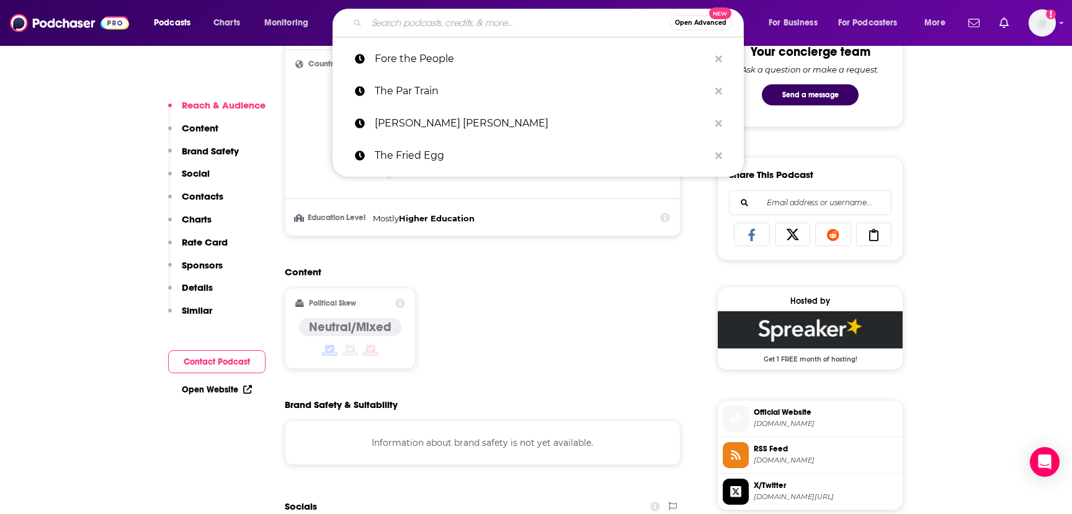
paste input "The GIST"
type input "The GIST"
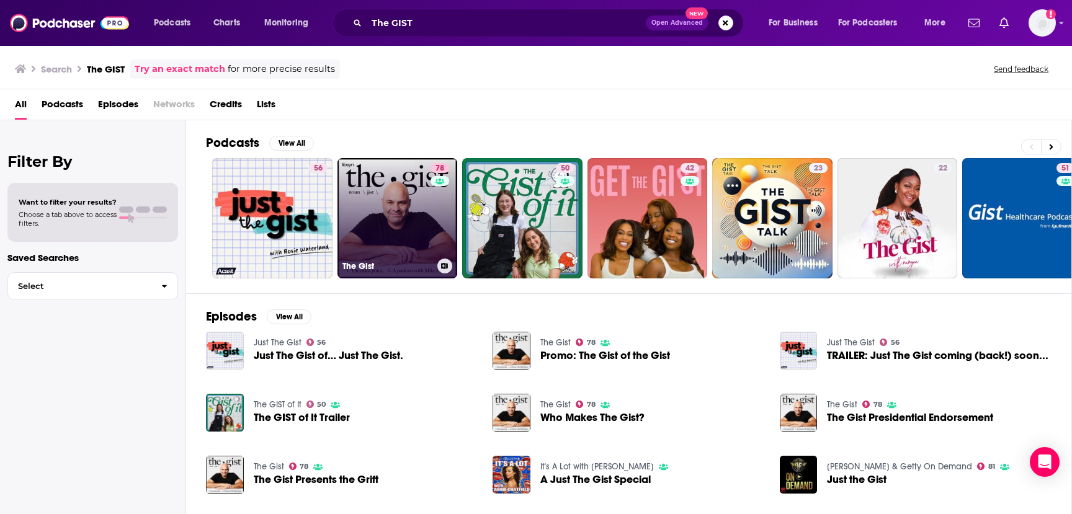
click at [393, 232] on link "78 The Gist" at bounding box center [398, 218] width 120 height 120
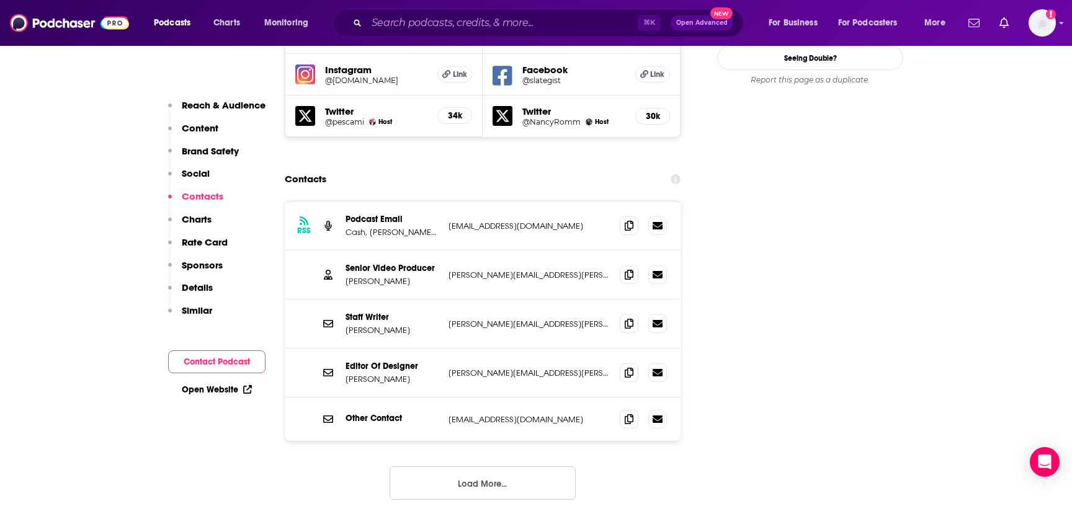
scroll to position [1510, 0]
click at [502, 268] on p "[PERSON_NAME][EMAIL_ADDRESS][PERSON_NAME][DOMAIN_NAME]" at bounding box center [529, 273] width 161 height 11
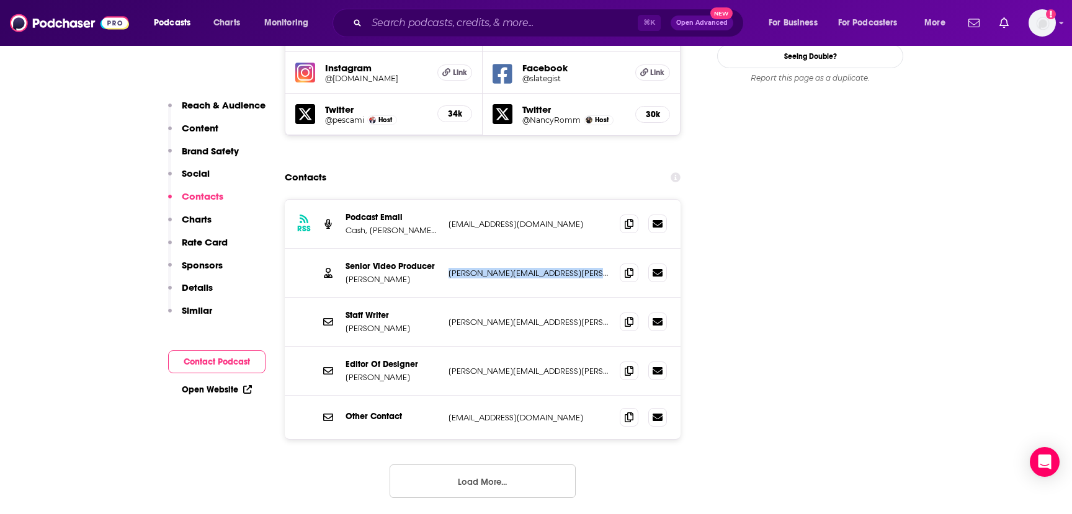
click at [502, 268] on p "[PERSON_NAME][EMAIL_ADDRESS][PERSON_NAME][DOMAIN_NAME]" at bounding box center [529, 273] width 161 height 11
click at [398, 18] on input "Search podcasts, credits, & more..." at bounding box center [502, 23] width 271 height 20
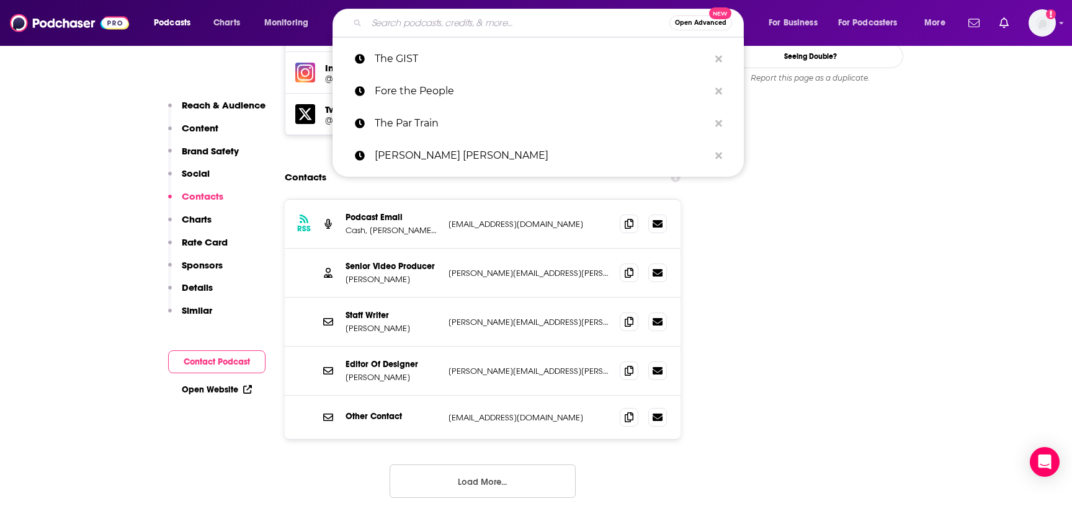
paste input "The [DEMOGRAPHIC_DATA]' Tee"
type input "The [DEMOGRAPHIC_DATA]' Tee"
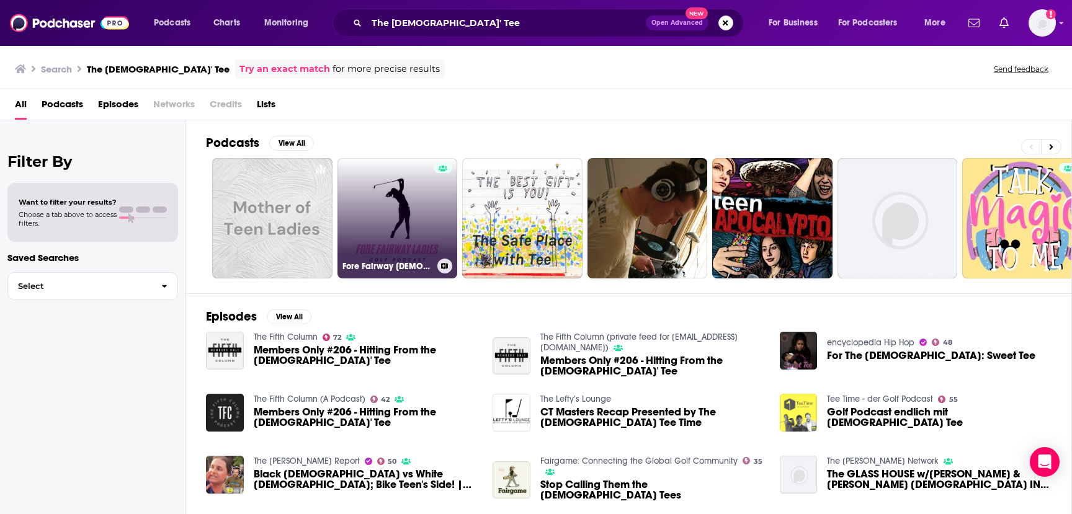
click at [404, 210] on link "Fore Fairway [DEMOGRAPHIC_DATA]" at bounding box center [398, 218] width 120 height 120
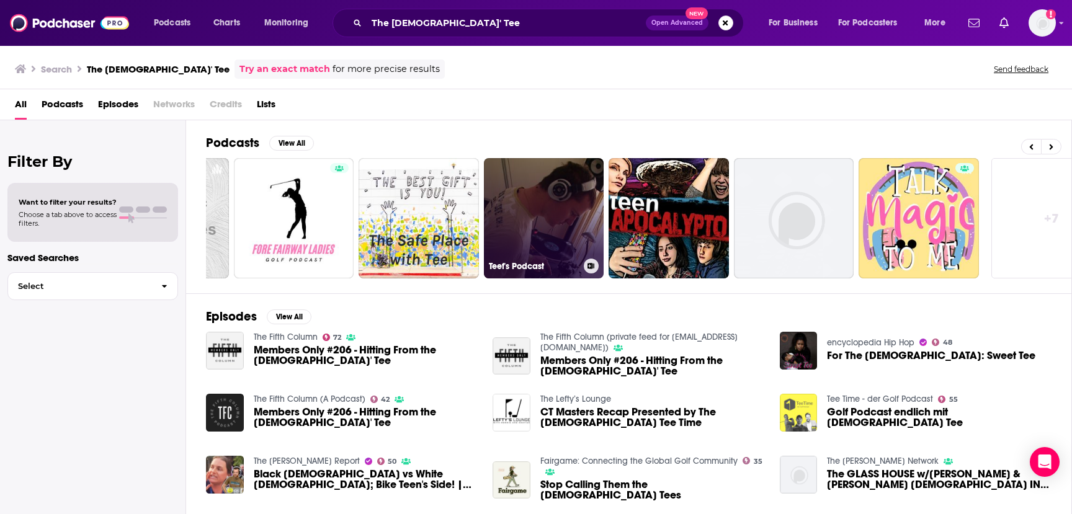
scroll to position [0, 148]
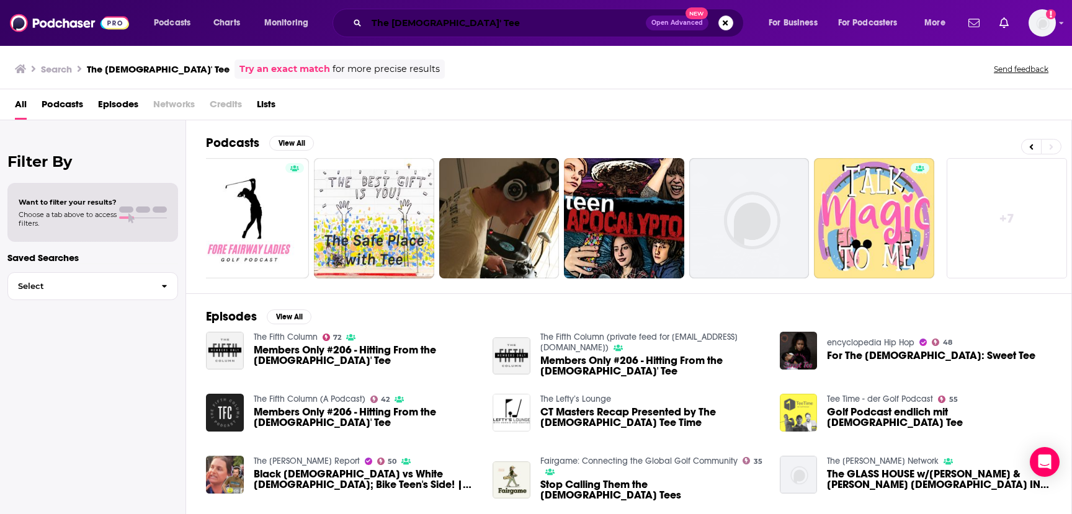
click at [410, 26] on input "The [DEMOGRAPHIC_DATA]' Tee" at bounding box center [506, 23] width 279 height 20
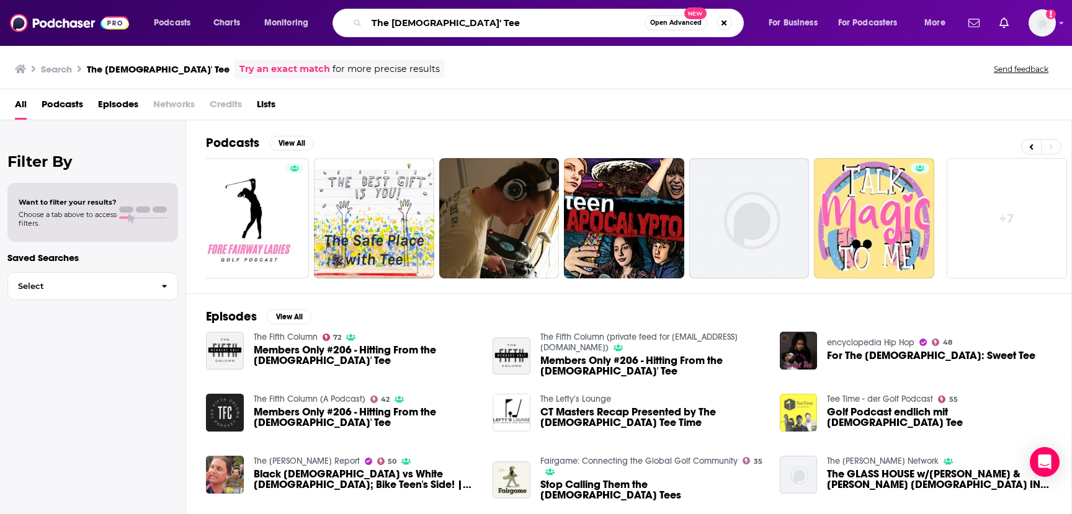
click at [410, 26] on input "The [DEMOGRAPHIC_DATA]' Tee" at bounding box center [506, 23] width 278 height 20
paste input "Are You Not Entertained?"
type input "Are You Not Entertained?"
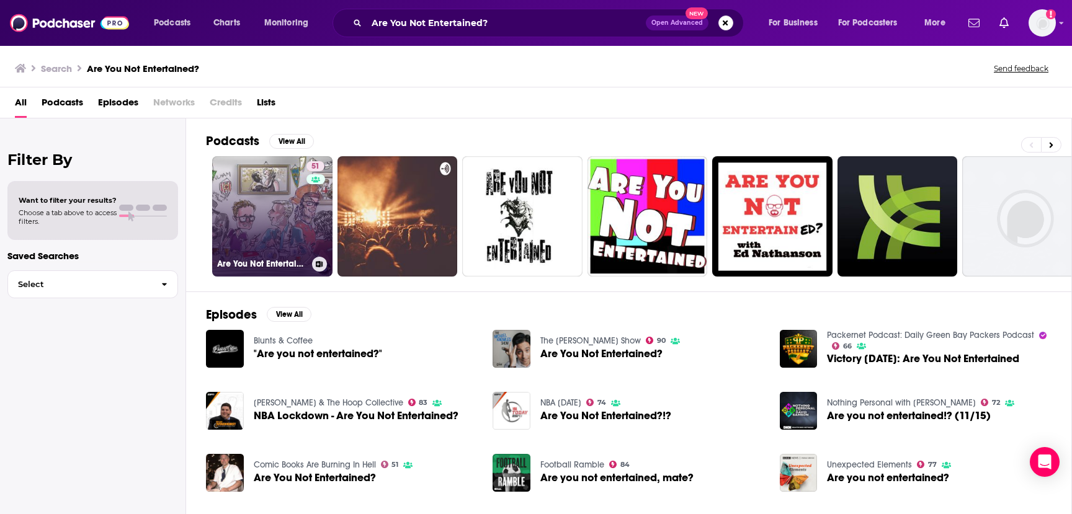
click at [279, 219] on link "51 Are You Not Entertained?" at bounding box center [272, 216] width 120 height 120
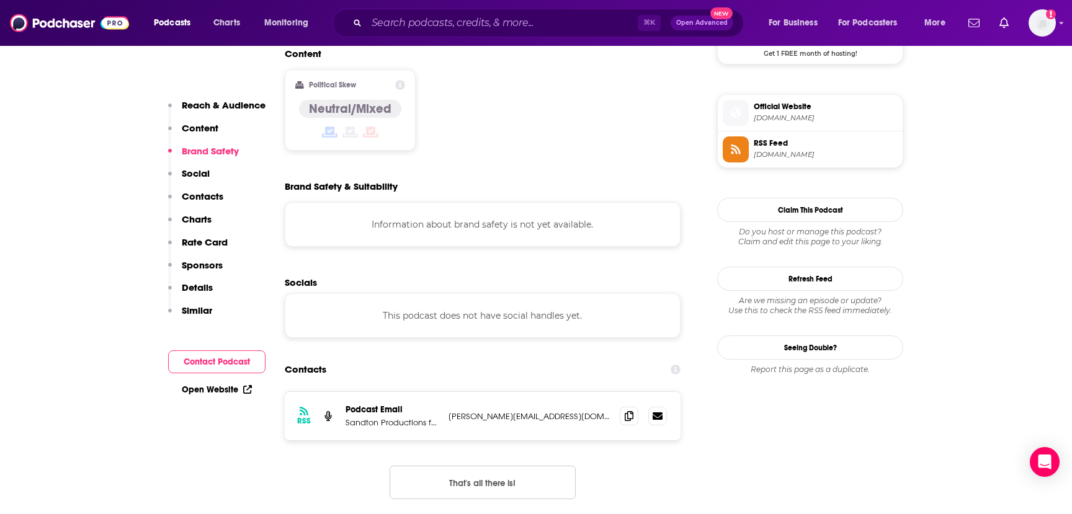
scroll to position [973, 0]
click at [522, 411] on p "[PERSON_NAME][EMAIL_ADDRESS][DOMAIN_NAME]" at bounding box center [529, 416] width 161 height 11
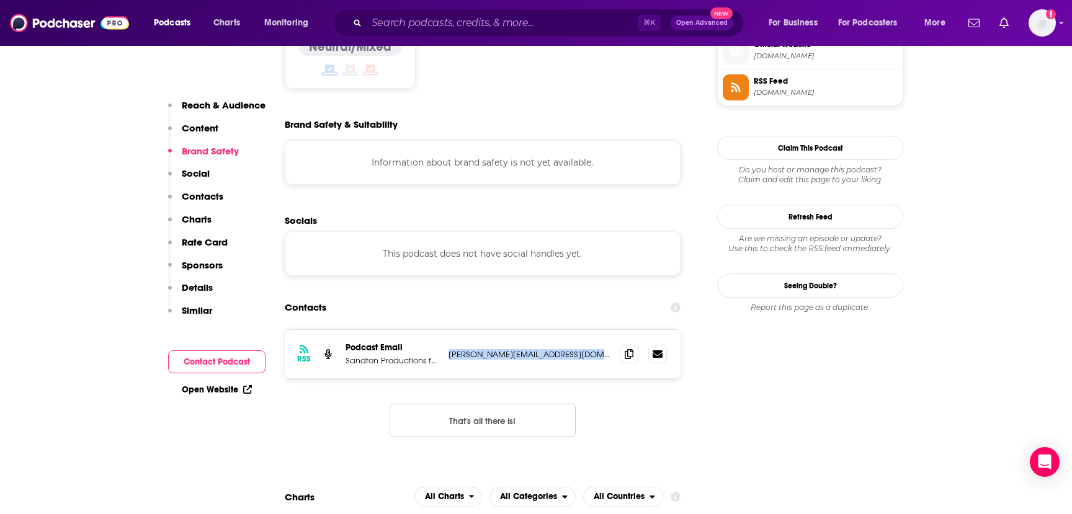
scroll to position [1036, 0]
click at [438, 32] on input "Search podcasts, credits, & more..." at bounding box center [502, 23] width 271 height 20
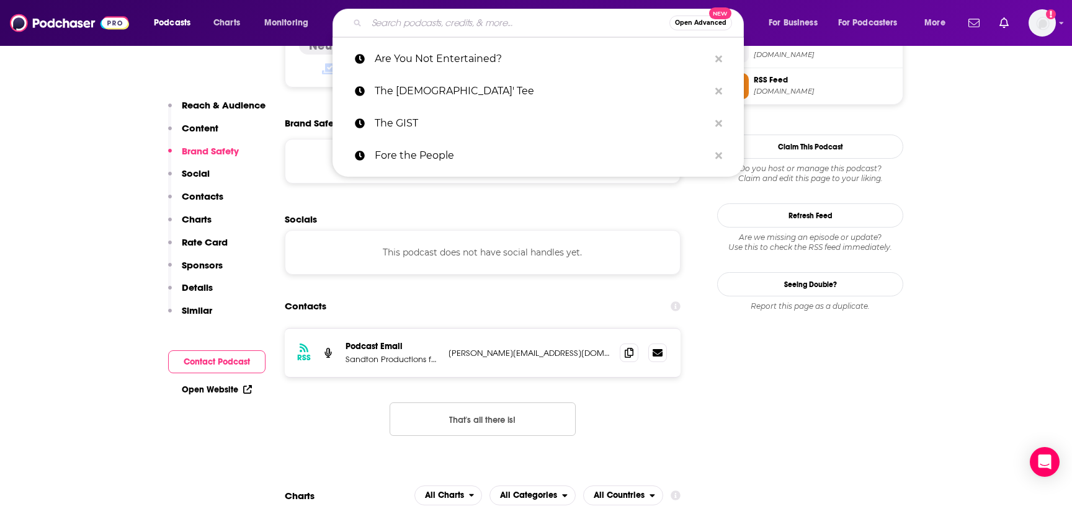
paste input "SportsPro Podcast"
type input "SportsPro Podcast"
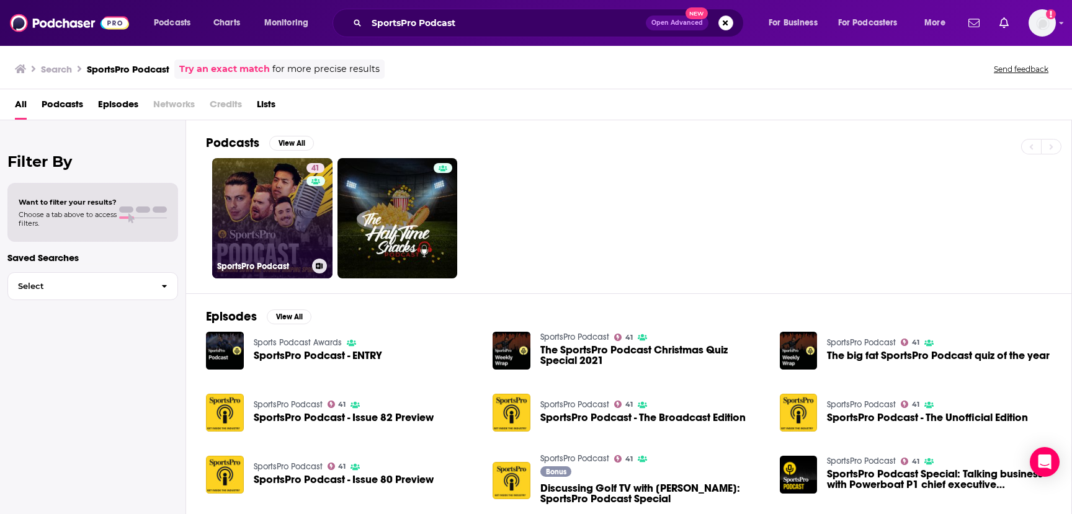
click at [271, 210] on link "41 SportsPro Podcast" at bounding box center [272, 218] width 120 height 120
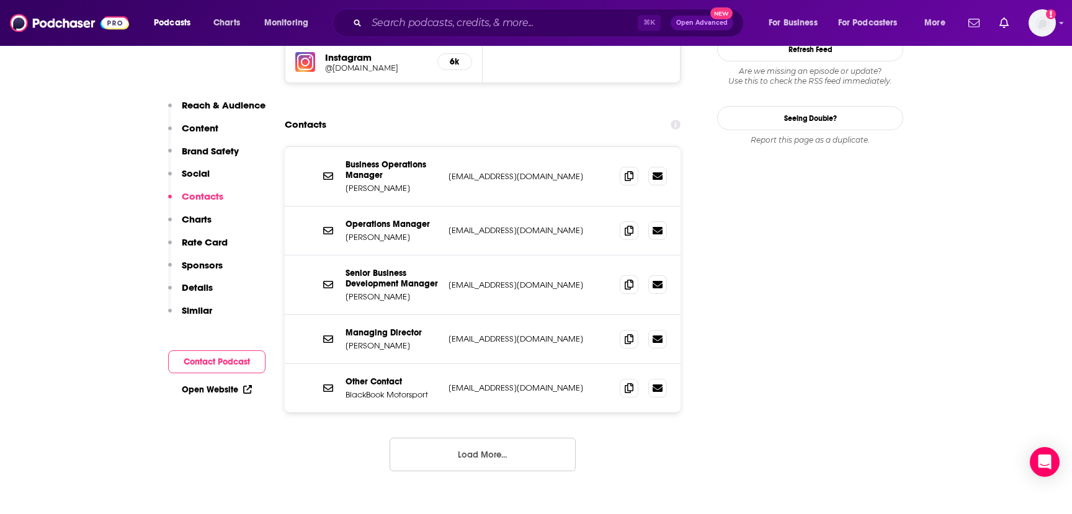
scroll to position [1305, 0]
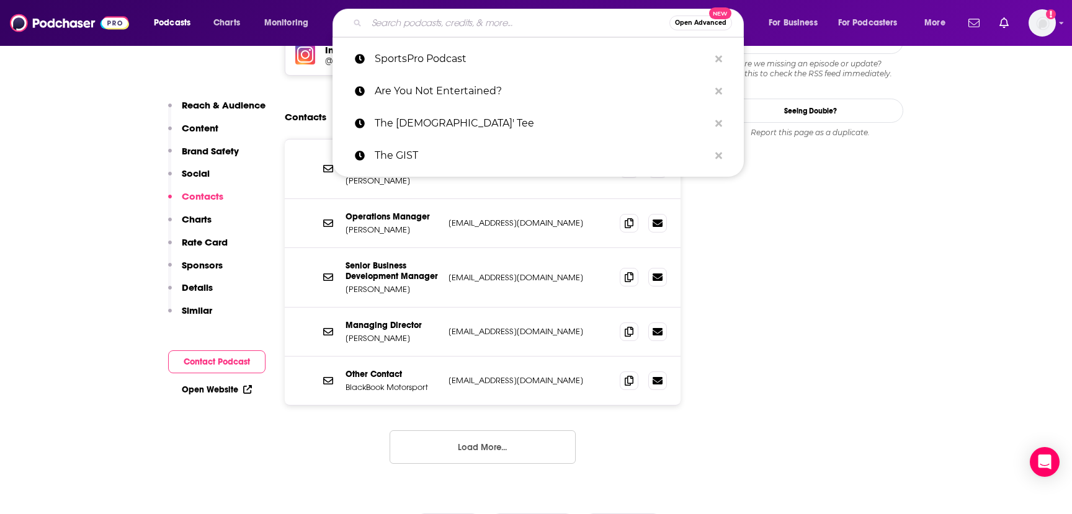
click at [399, 25] on input "Search podcasts, credits, & more..." at bounding box center [518, 23] width 303 height 20
paste input "Sporticast"
type input "Sporticast"
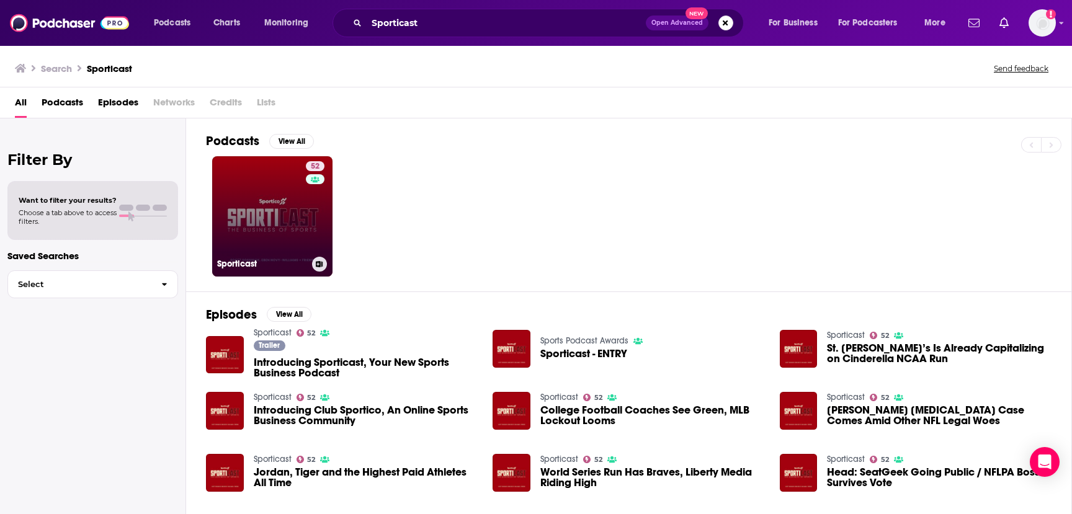
click at [293, 202] on link "52 Sporticast" at bounding box center [272, 216] width 120 height 120
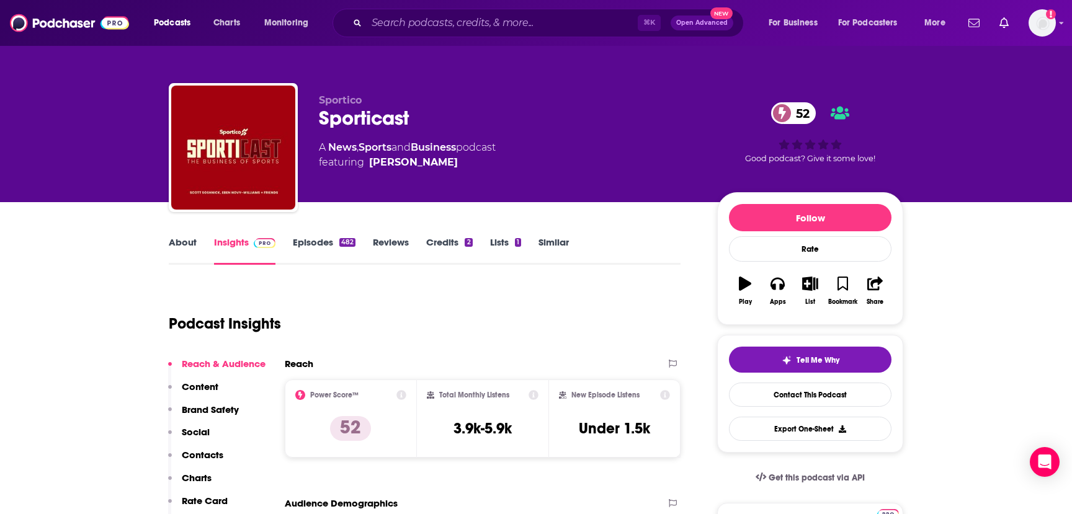
scroll to position [187, 0]
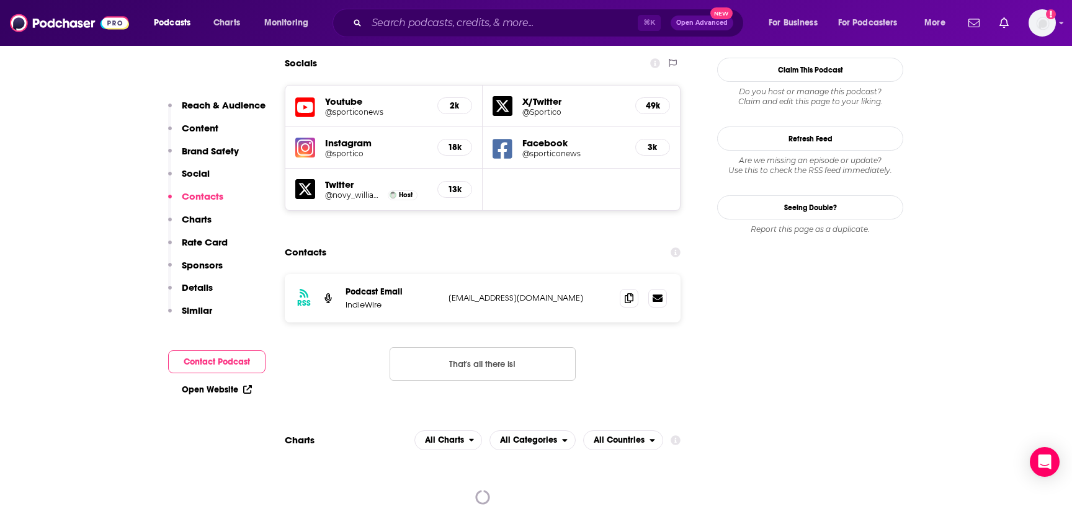
scroll to position [1245, 0]
